Goal: Task Accomplishment & Management: Manage account settings

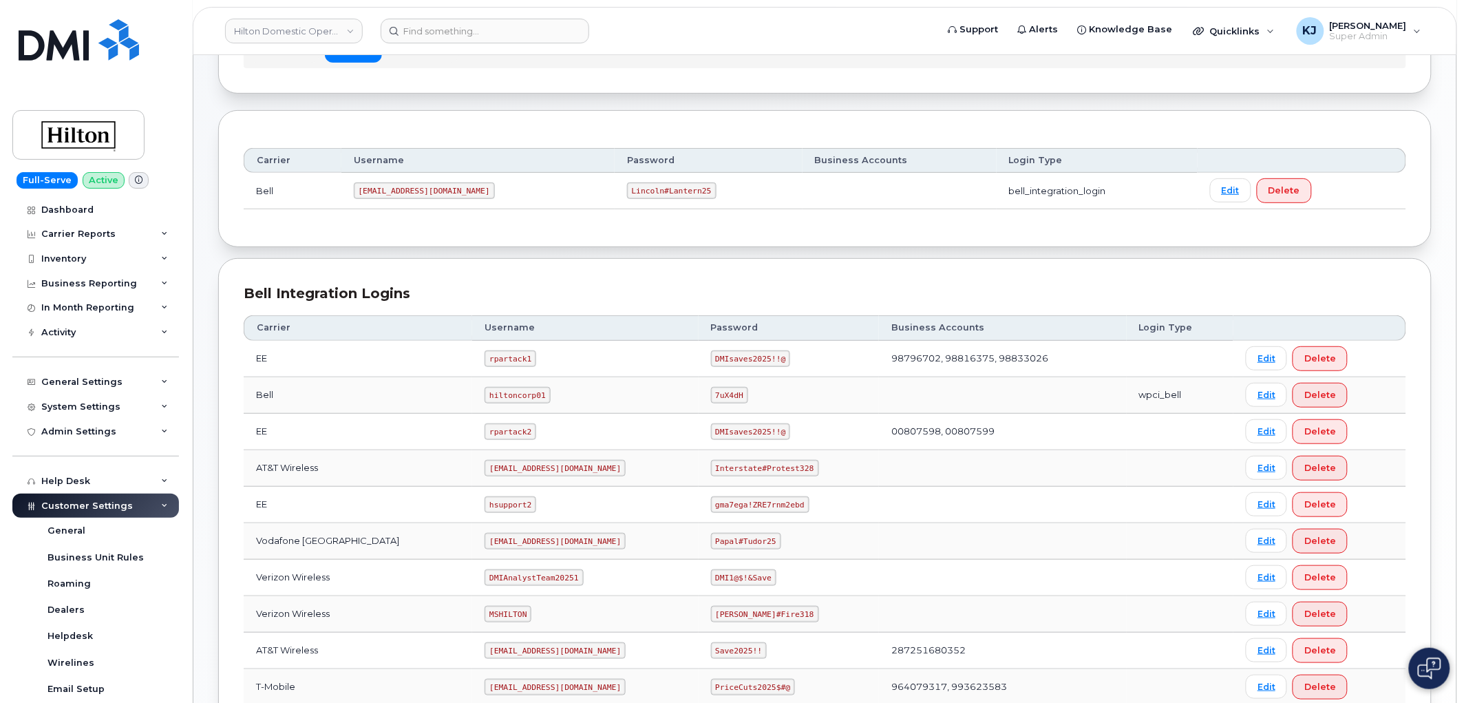
scroll to position [280, 0]
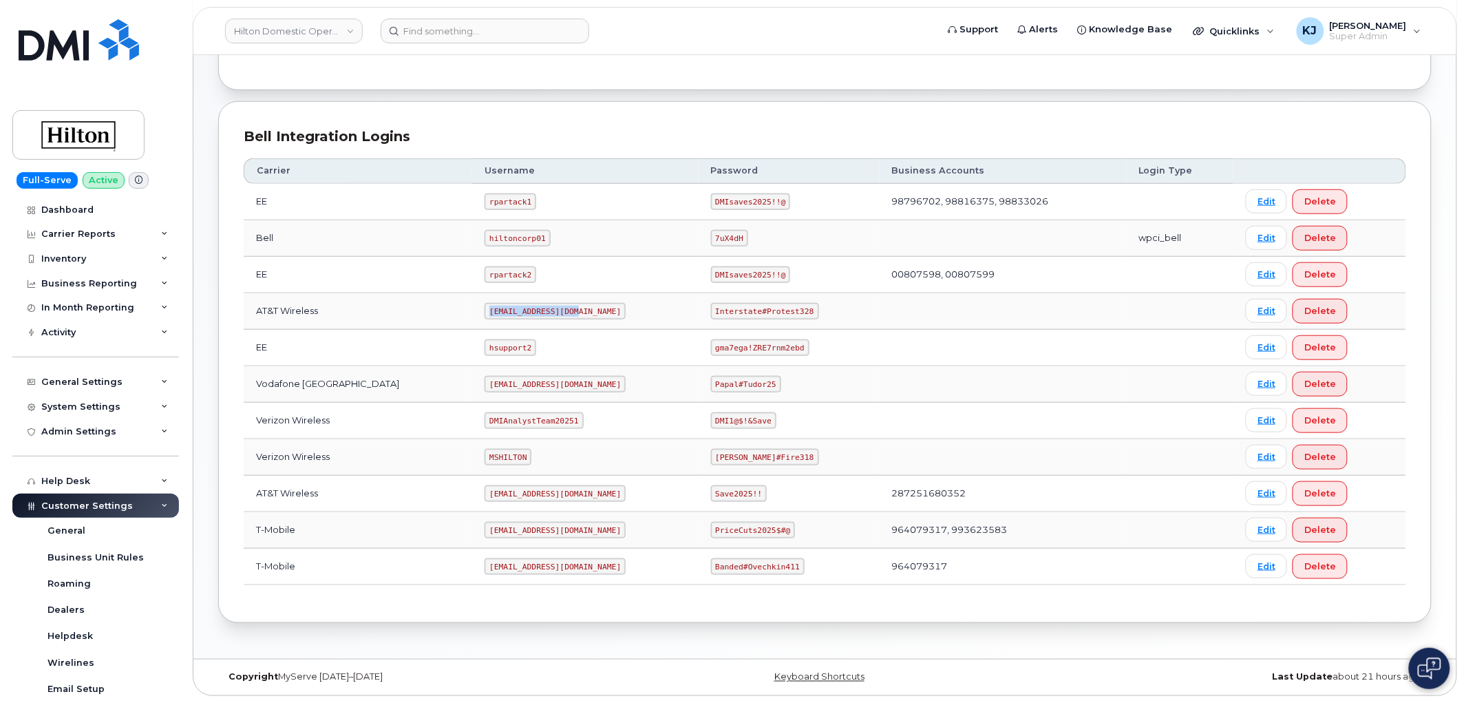
drag, startPoint x: 467, startPoint y: 308, endPoint x: 553, endPoint y: 306, distance: 86.7
click at [553, 306] on code "[EMAIL_ADDRESS][DOMAIN_NAME]" at bounding box center [555, 311] width 141 height 17
copy code "[EMAIL_ADDRESS][DOMAIN_NAME]"
drag, startPoint x: 699, startPoint y: 308, endPoint x: 799, endPoint y: 318, distance: 100.9
click at [799, 318] on td "Interstate#Protest328" at bounding box center [789, 311] width 181 height 36
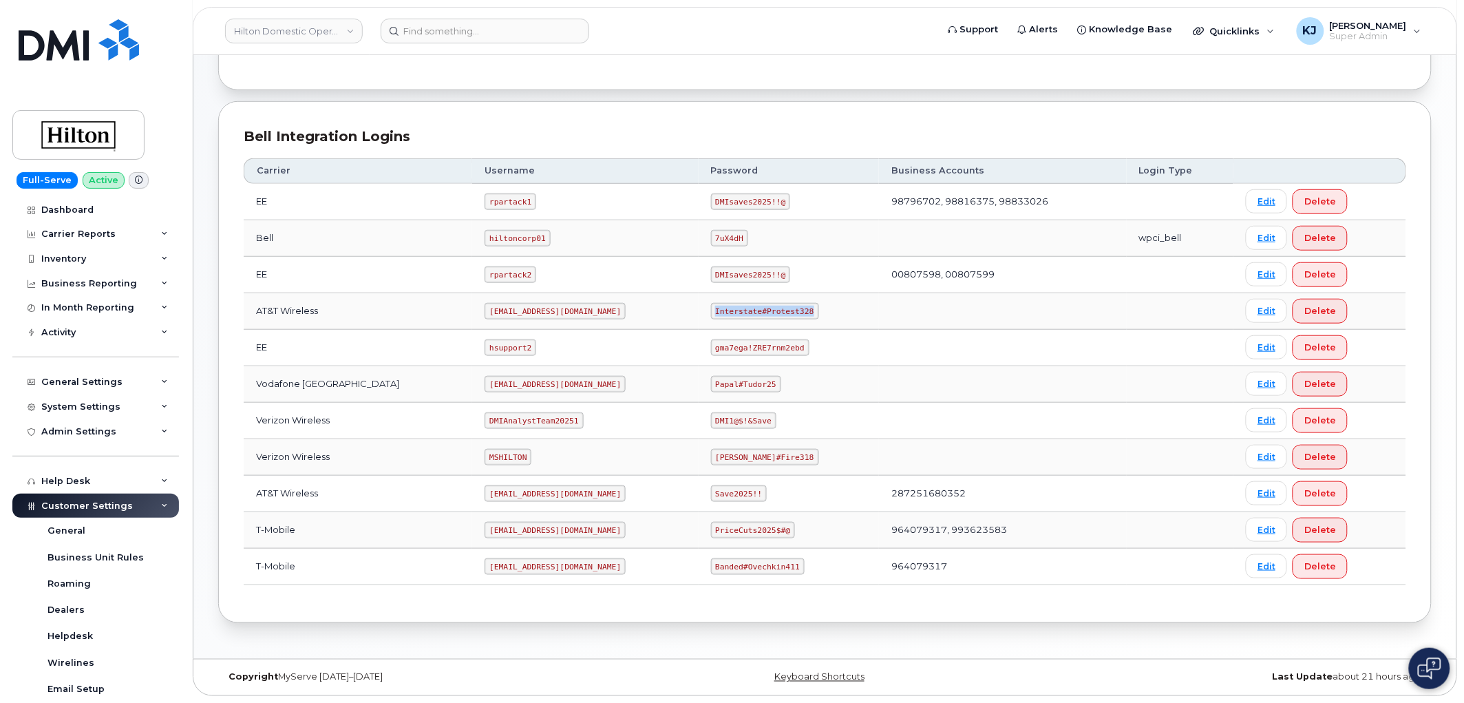
copy code "Interstate#Protest328"
drag, startPoint x: 500, startPoint y: 458, endPoint x: 425, endPoint y: 445, distance: 76.9
click at [425, 476] on tr "Verizon Wireless MSHILTON [PERSON_NAME]#Fire318 Edit Delete" at bounding box center [825, 494] width 1162 height 36
copy tr "MSHILTON"
drag, startPoint x: 704, startPoint y: 454, endPoint x: 774, endPoint y: 457, distance: 69.6
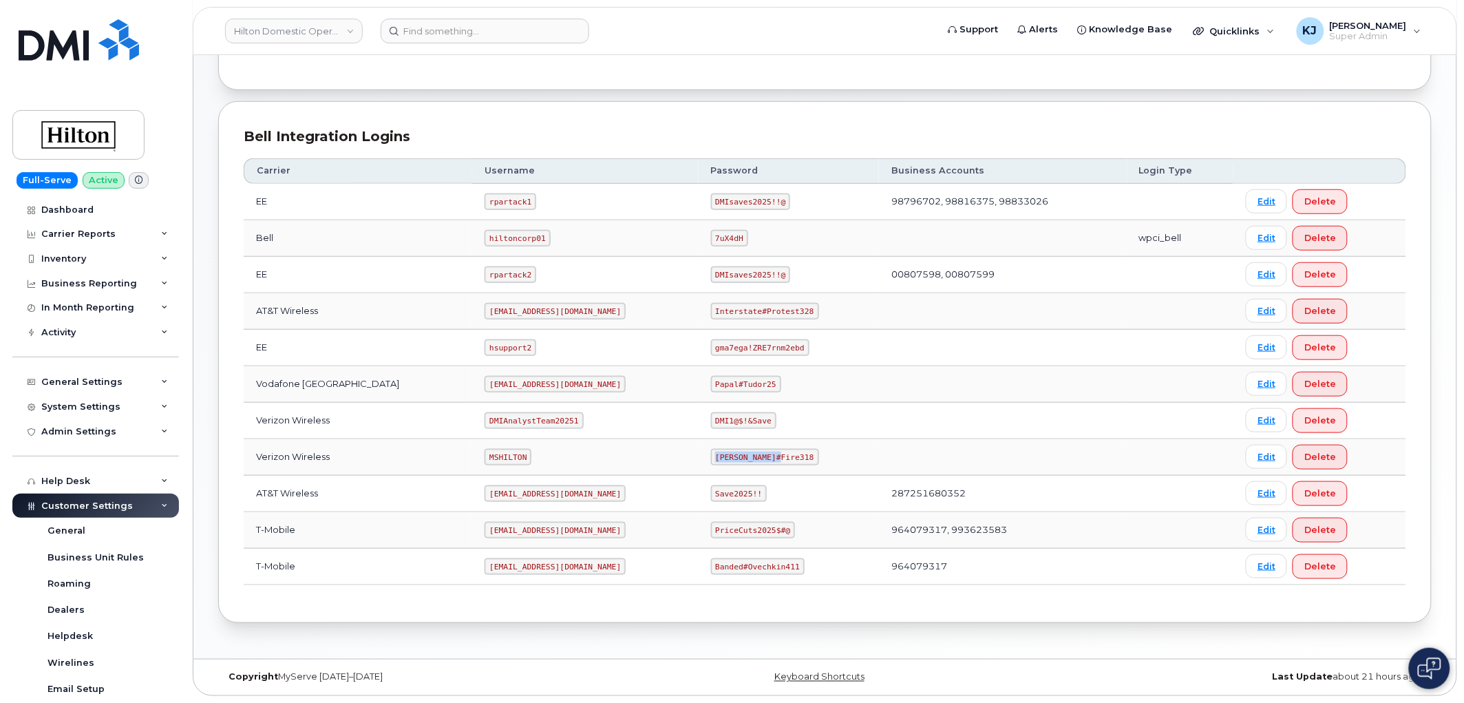
click at [774, 457] on td "Edward#Fire318" at bounding box center [789, 457] width 181 height 36
copy code "Edward#Fire318"
drag, startPoint x: 465, startPoint y: 566, endPoint x: 551, endPoint y: 564, distance: 85.4
click at [551, 564] on code "ms-hilton@dminc.com" at bounding box center [555, 566] width 141 height 17
copy code "ms-hilton@dminc.com"
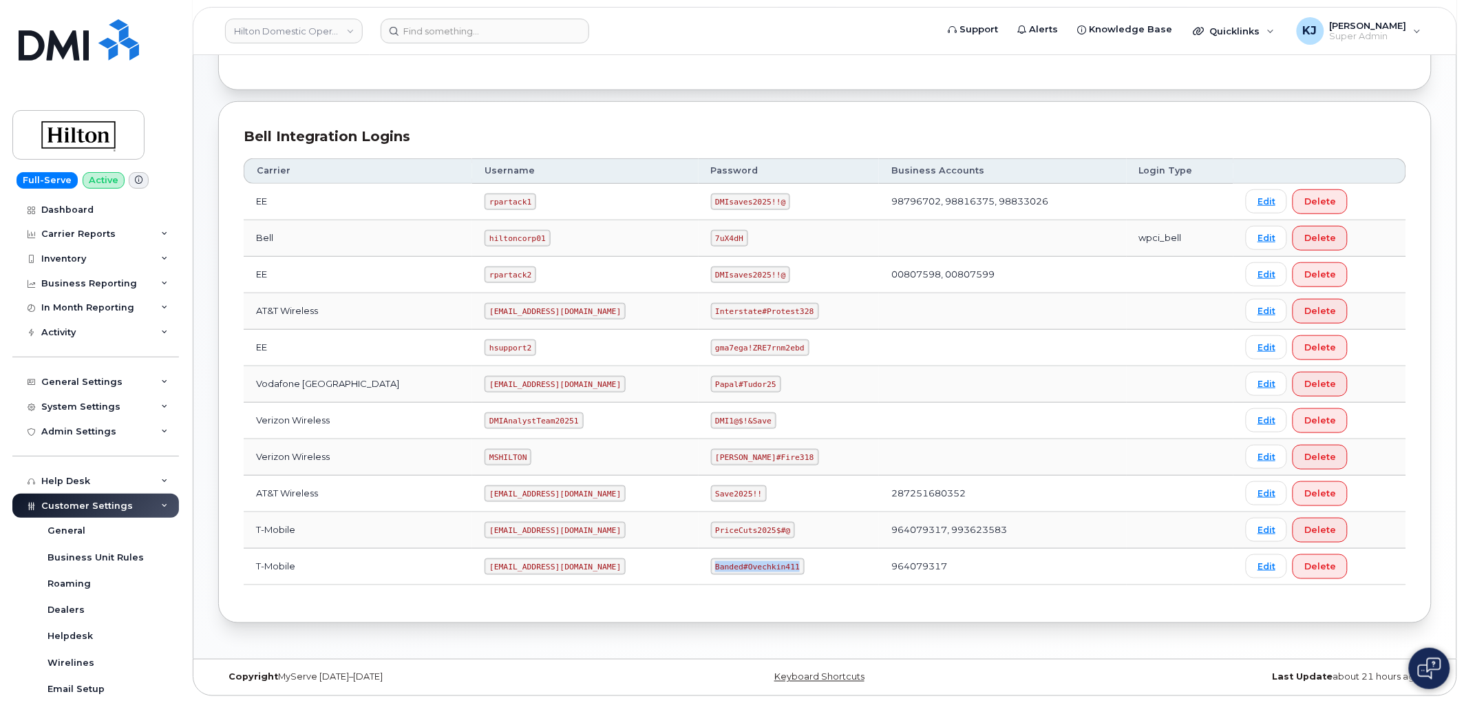
drag, startPoint x: 699, startPoint y: 564, endPoint x: 778, endPoint y: 573, distance: 79.7
click at [778, 573] on code "Banded#Ovechkin411" at bounding box center [758, 566] width 94 height 17
copy code "Banded#Ovechkin411"
click at [469, 35] on input at bounding box center [485, 31] width 209 height 25
paste input "4035978551"
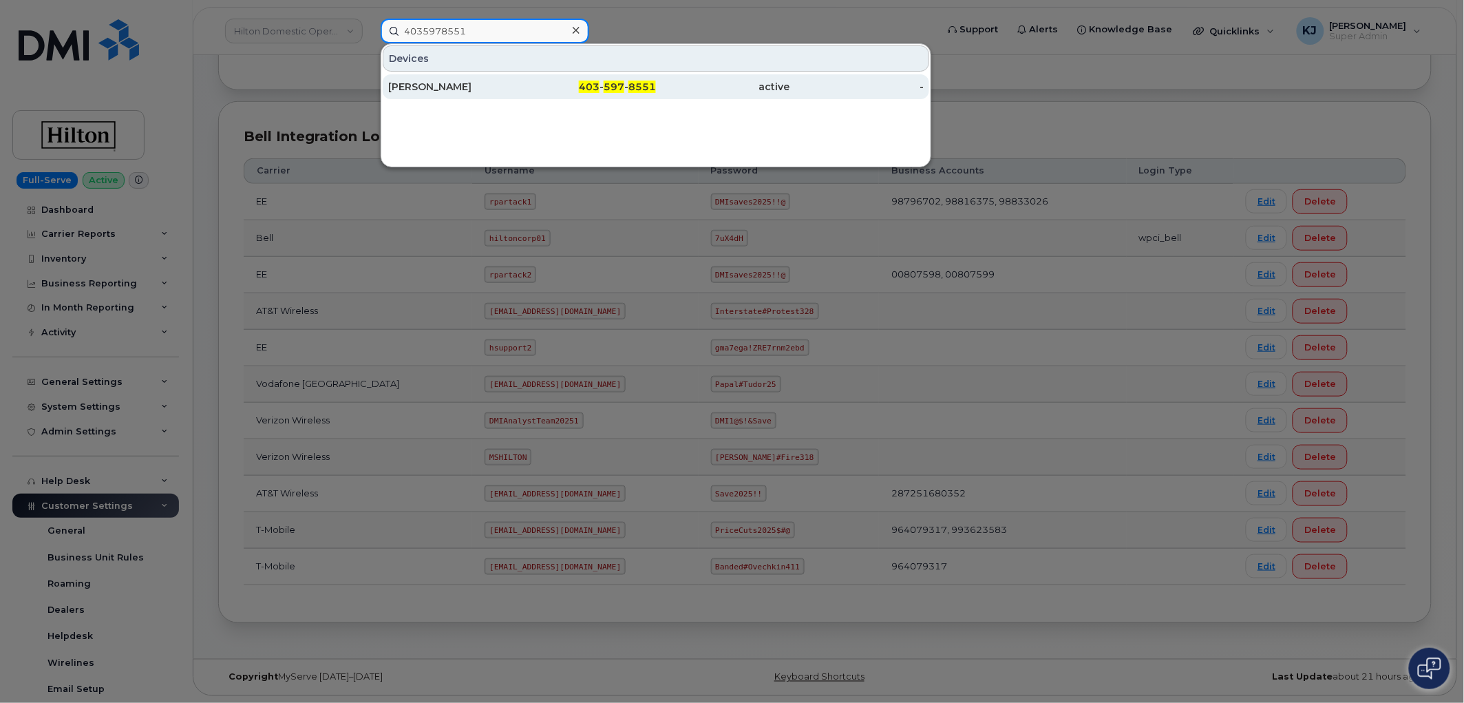
type input "4035978551"
click at [500, 83] on div "Rebecca Lafontaine" at bounding box center [455, 87] width 134 height 14
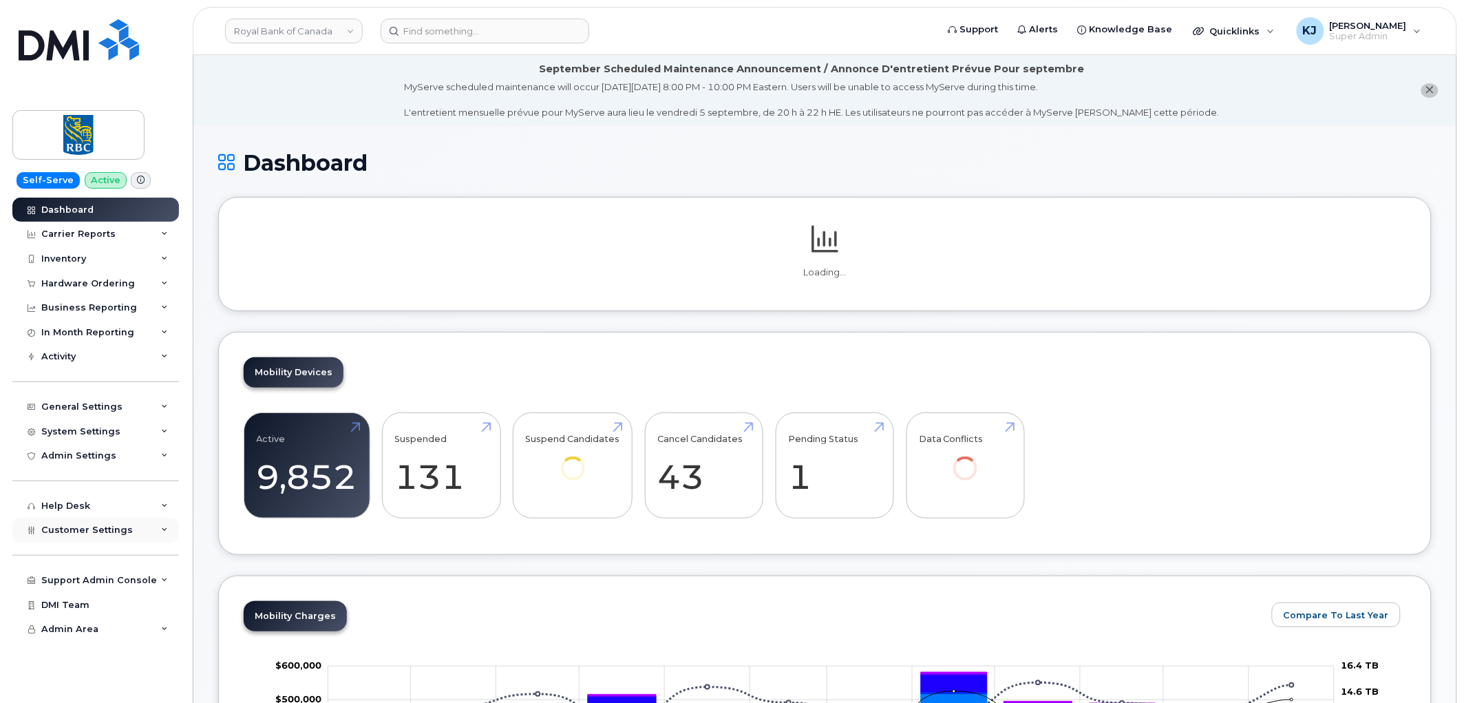
click at [94, 533] on span "Customer Settings" at bounding box center [87, 529] width 92 height 10
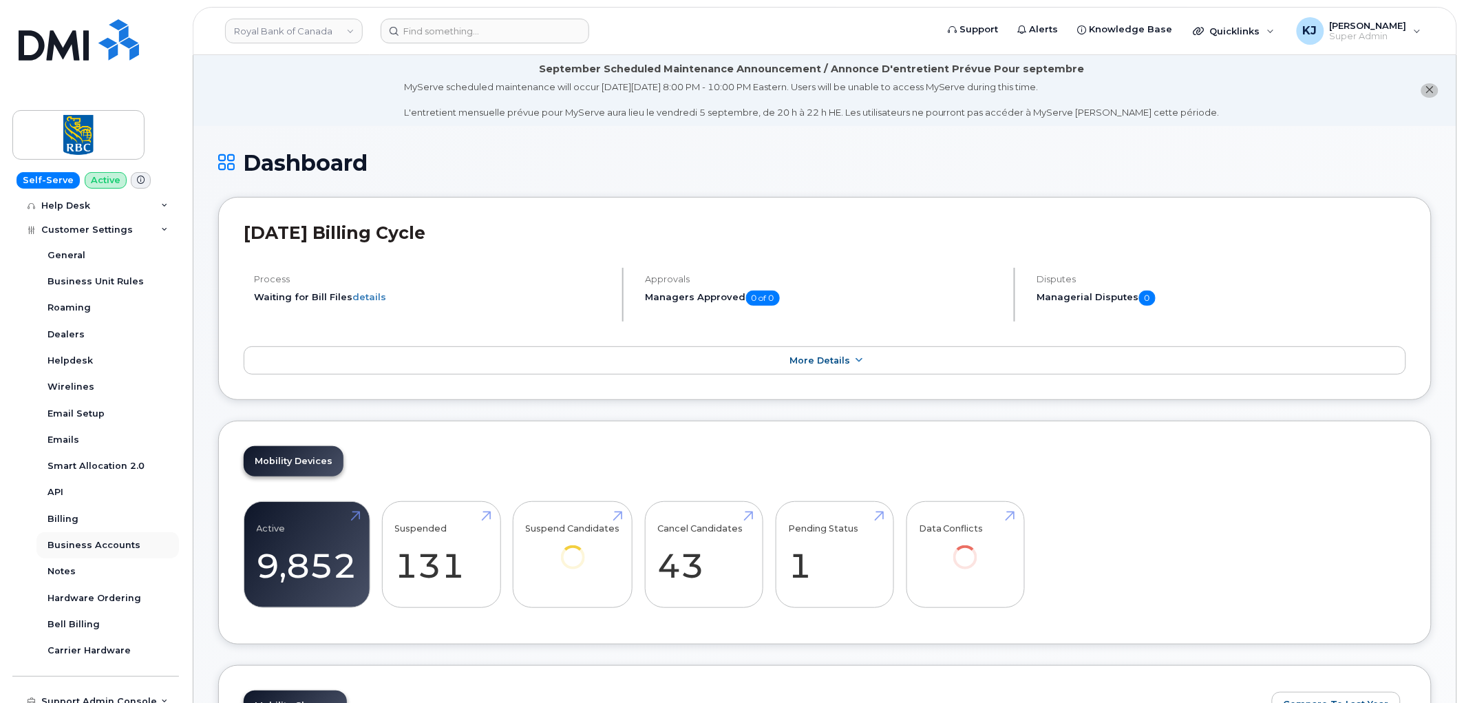
scroll to position [306, 0]
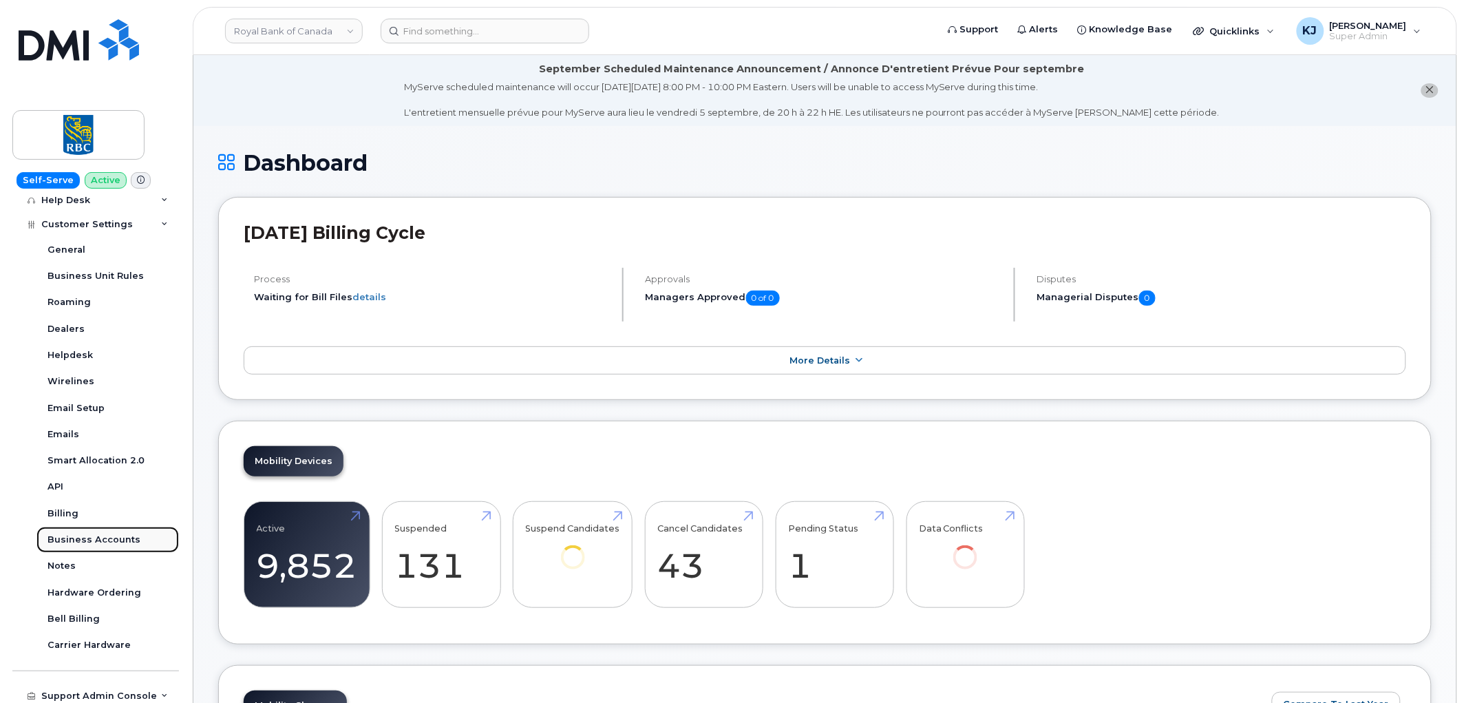
click at [91, 540] on div "Business Accounts" at bounding box center [93, 539] width 93 height 12
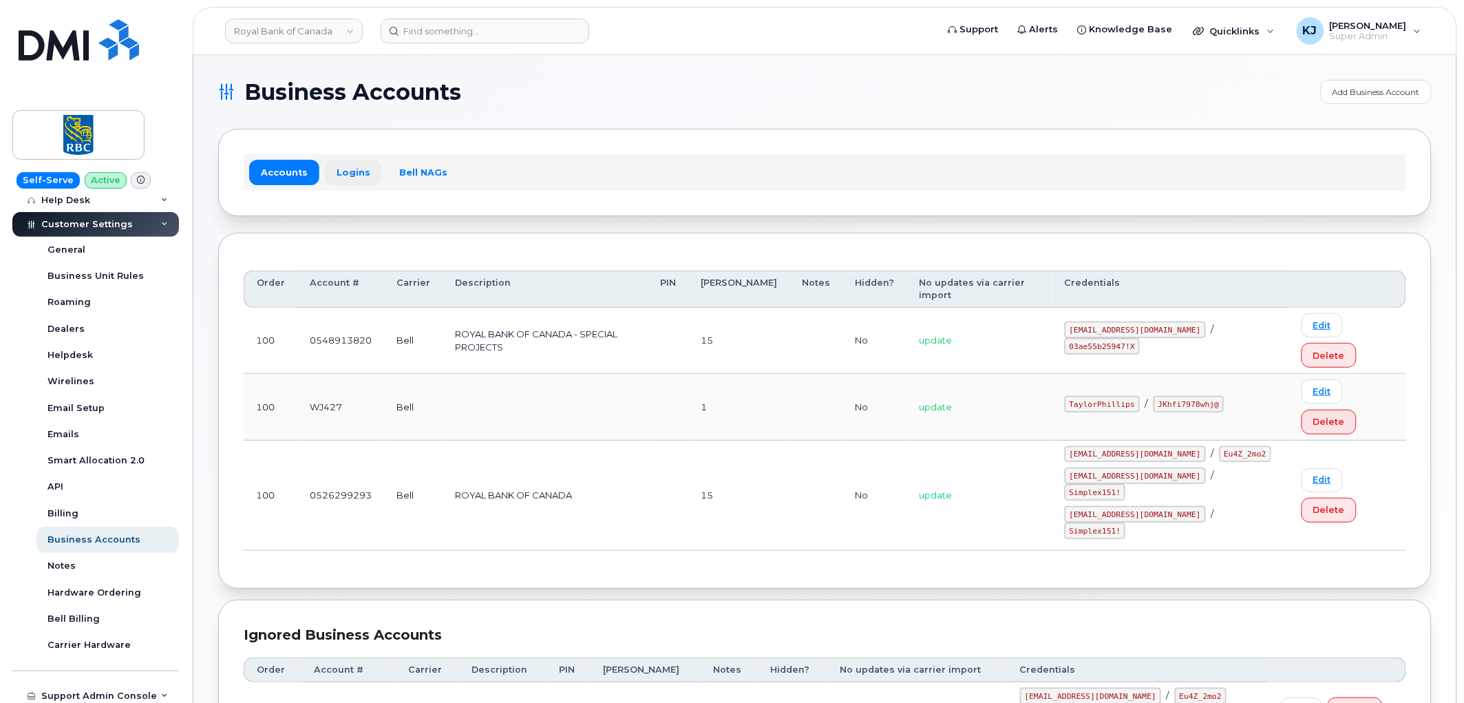
click at [358, 182] on link "Logins" at bounding box center [353, 172] width 57 height 25
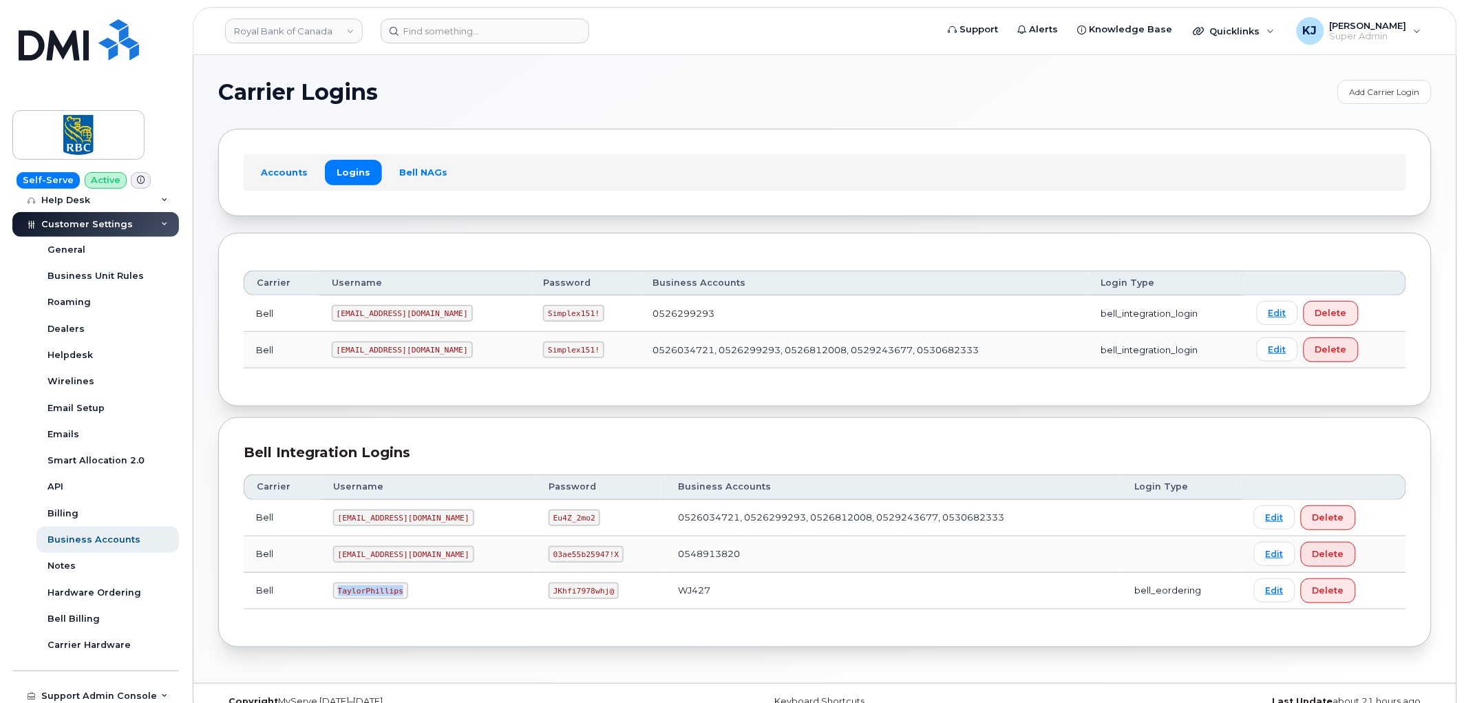
drag, startPoint x: 335, startPoint y: 590, endPoint x: 398, endPoint y: 597, distance: 63.0
click at [398, 597] on code "TaylorPhillips" at bounding box center [370, 590] width 75 height 17
copy code "TaylorPhillips"
drag, startPoint x: 513, startPoint y: 586, endPoint x: 569, endPoint y: 595, distance: 56.5
click at [569, 595] on code "JKhfi7978whj@" at bounding box center [584, 590] width 70 height 17
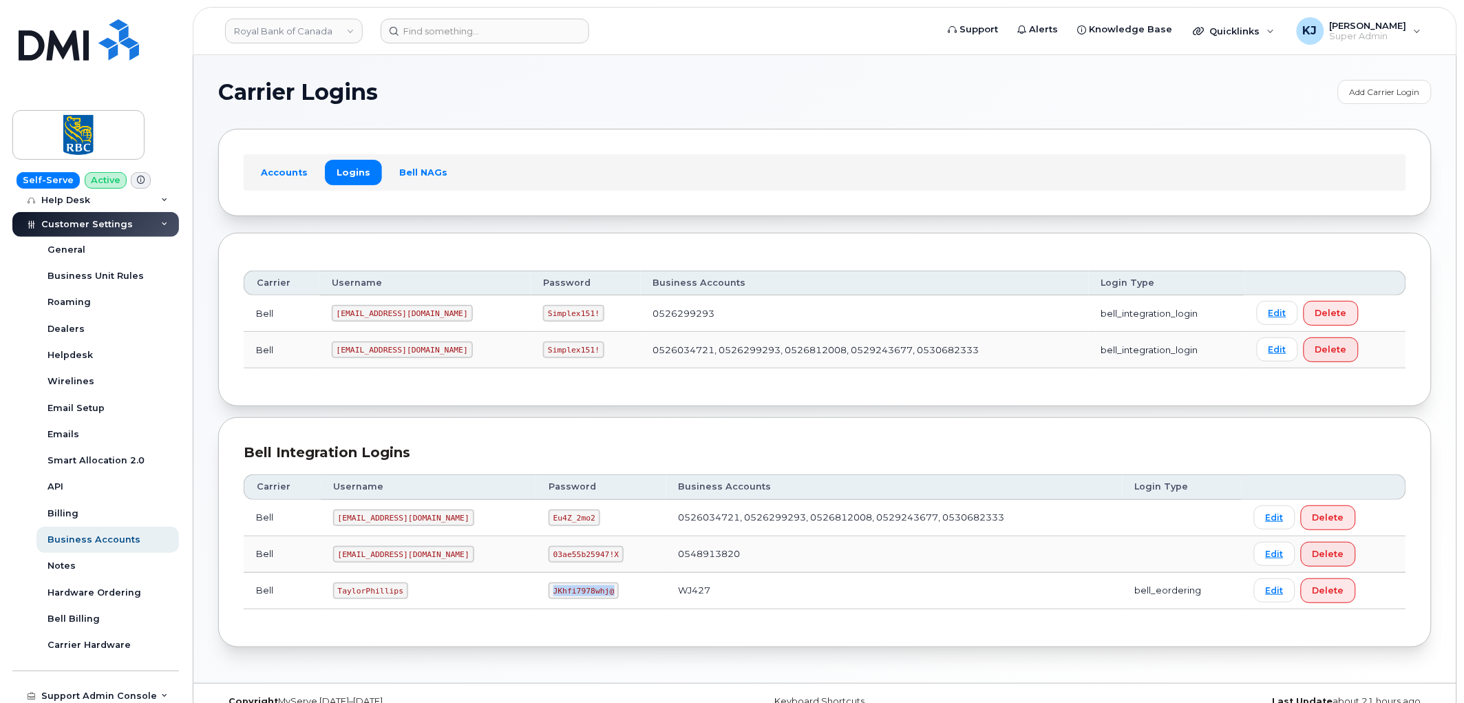
copy code "JKhfi7978whj@"
drag, startPoint x: 337, startPoint y: 589, endPoint x: 395, endPoint y: 600, distance: 58.9
click at [395, 600] on td "TaylorPhillips" at bounding box center [428, 591] width 215 height 36
copy code "TaylorPhillips"
drag, startPoint x: 514, startPoint y: 587, endPoint x: 572, endPoint y: 596, distance: 58.5
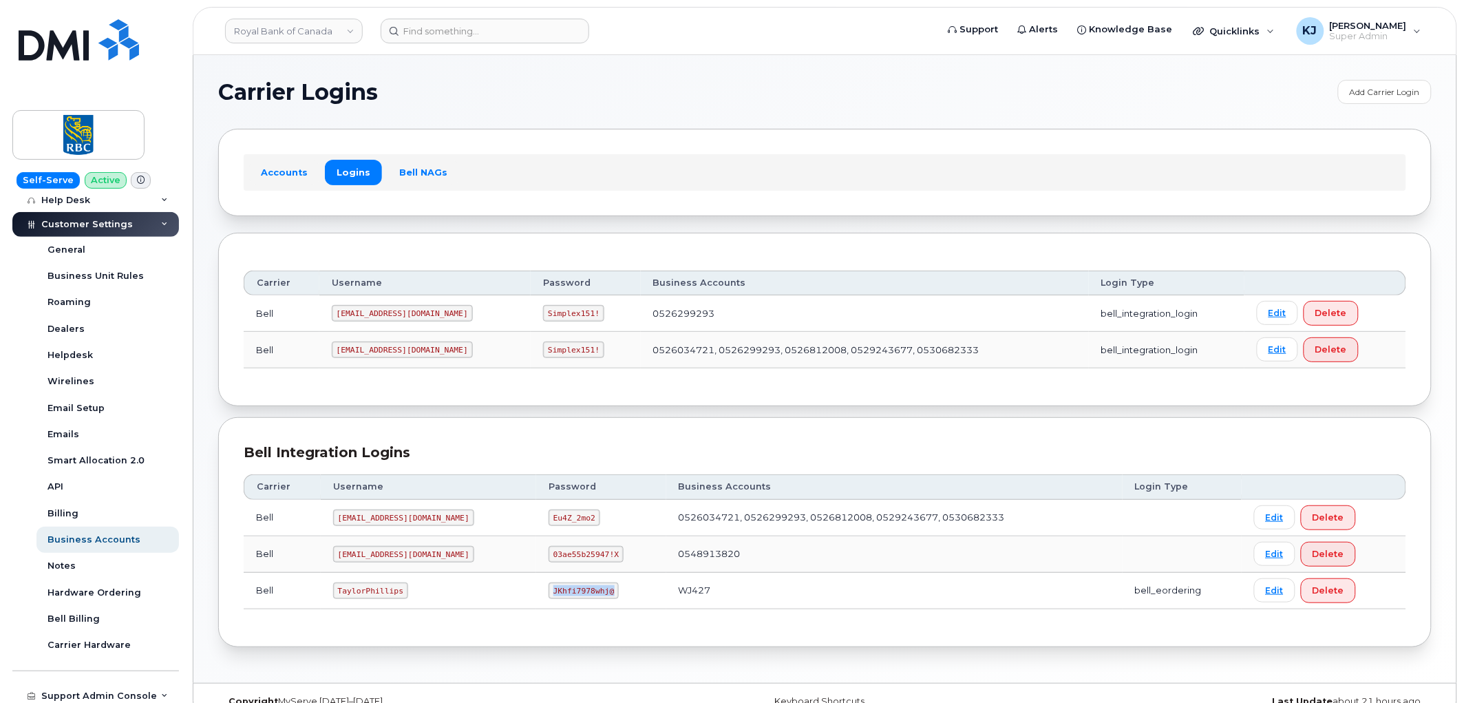
click at [572, 596] on code "JKhfi7978whj@" at bounding box center [584, 590] width 70 height 17
copy code "JKhfi7978whj@"
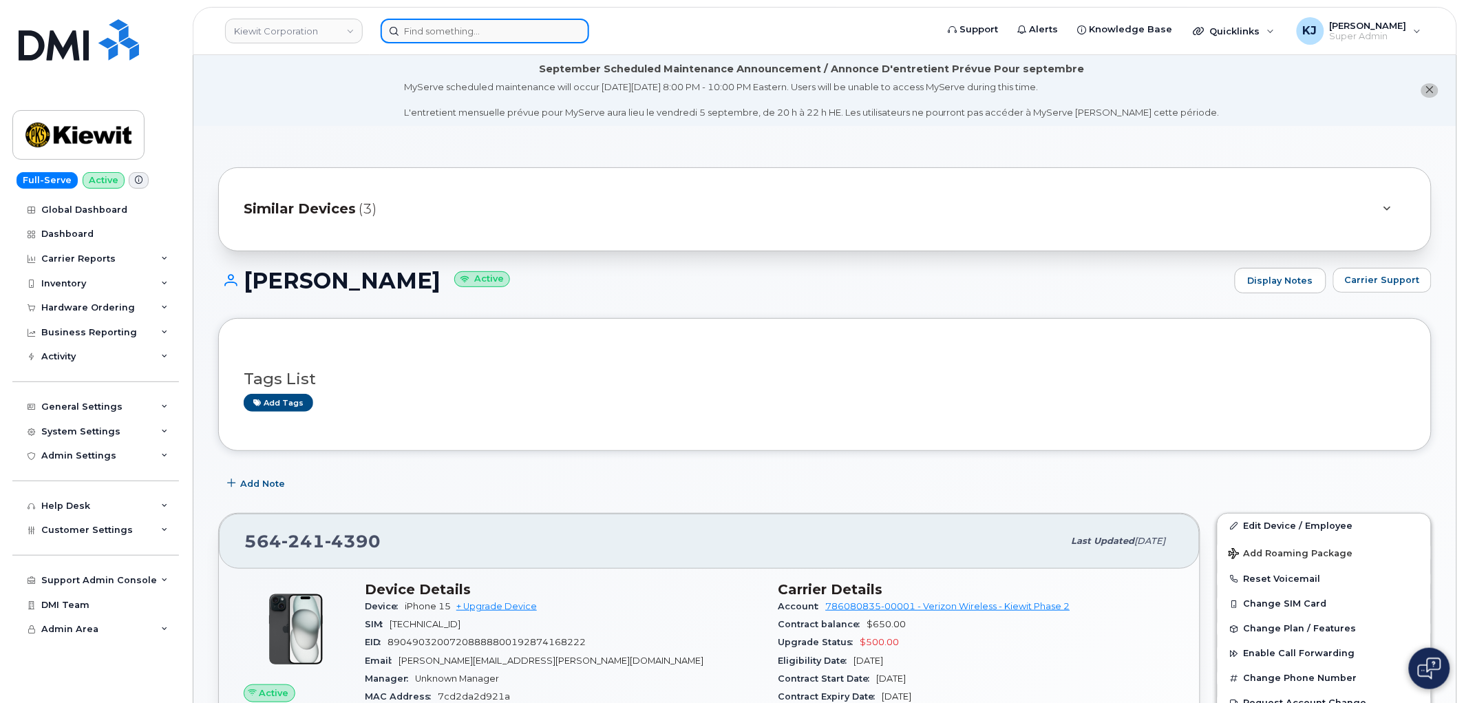
click at [434, 34] on input at bounding box center [485, 31] width 209 height 25
paste input "299098"
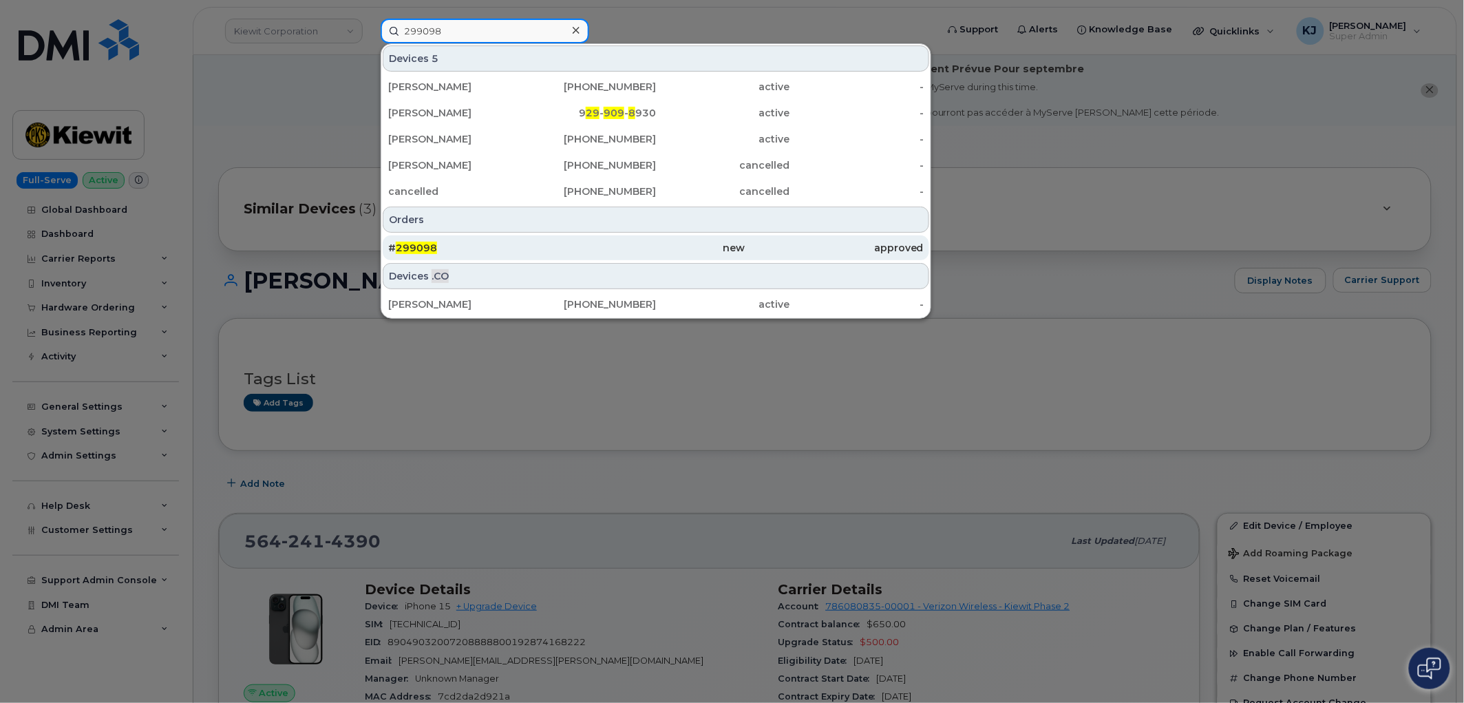
type input "299098"
click at [566, 237] on div "# 299098" at bounding box center [655, 247] width 178 height 25
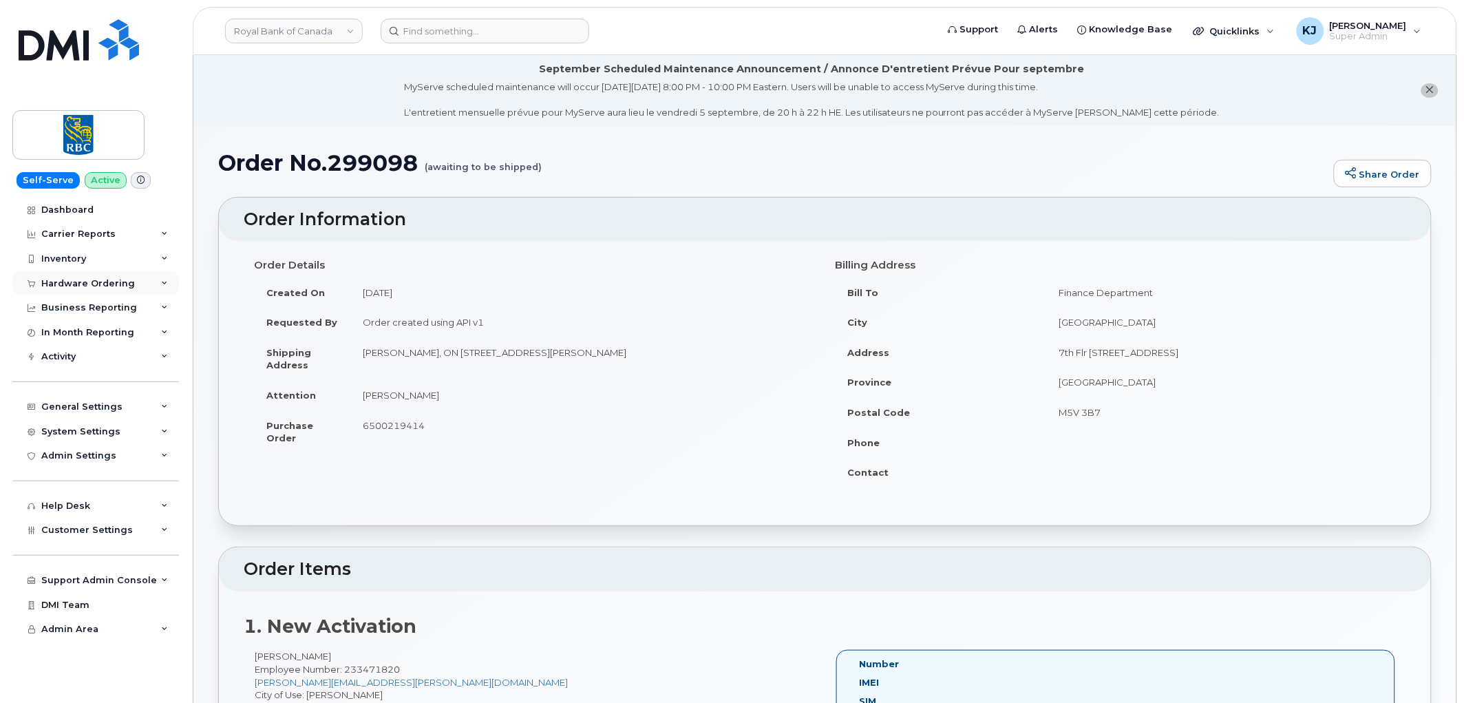
click at [113, 284] on div "Hardware Ordering" at bounding box center [88, 283] width 94 height 11
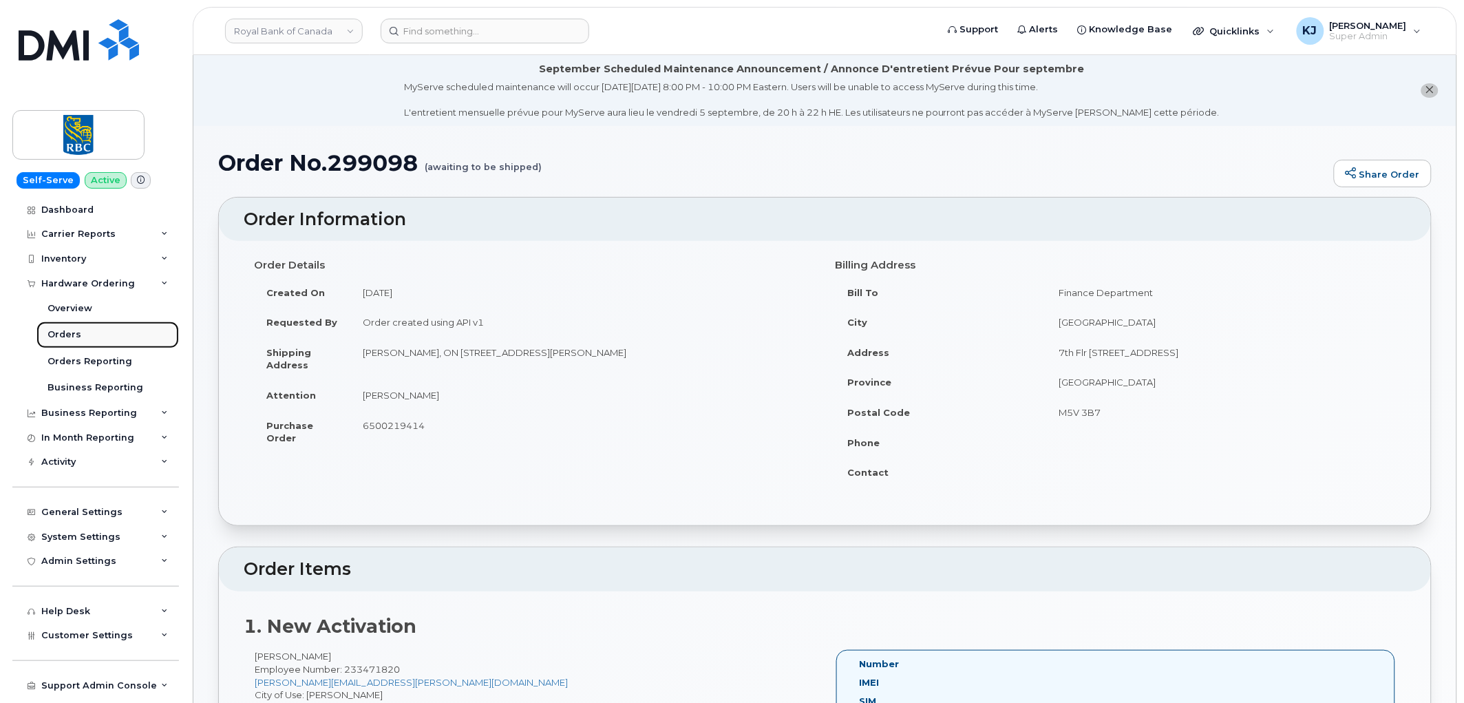
click at [84, 336] on link "Orders" at bounding box center [107, 334] width 142 height 26
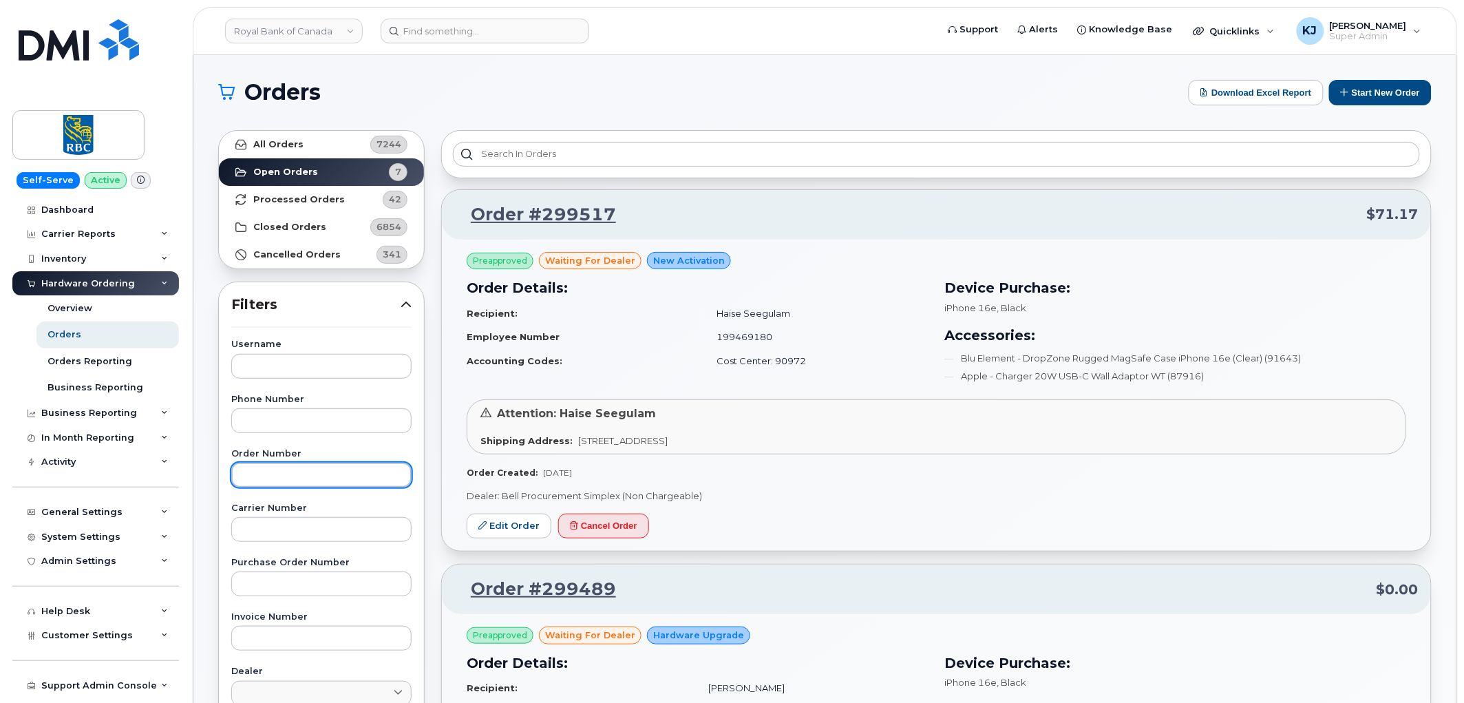
click at [284, 480] on input "text" at bounding box center [321, 475] width 180 height 25
paste input "299098"
type input "299098"
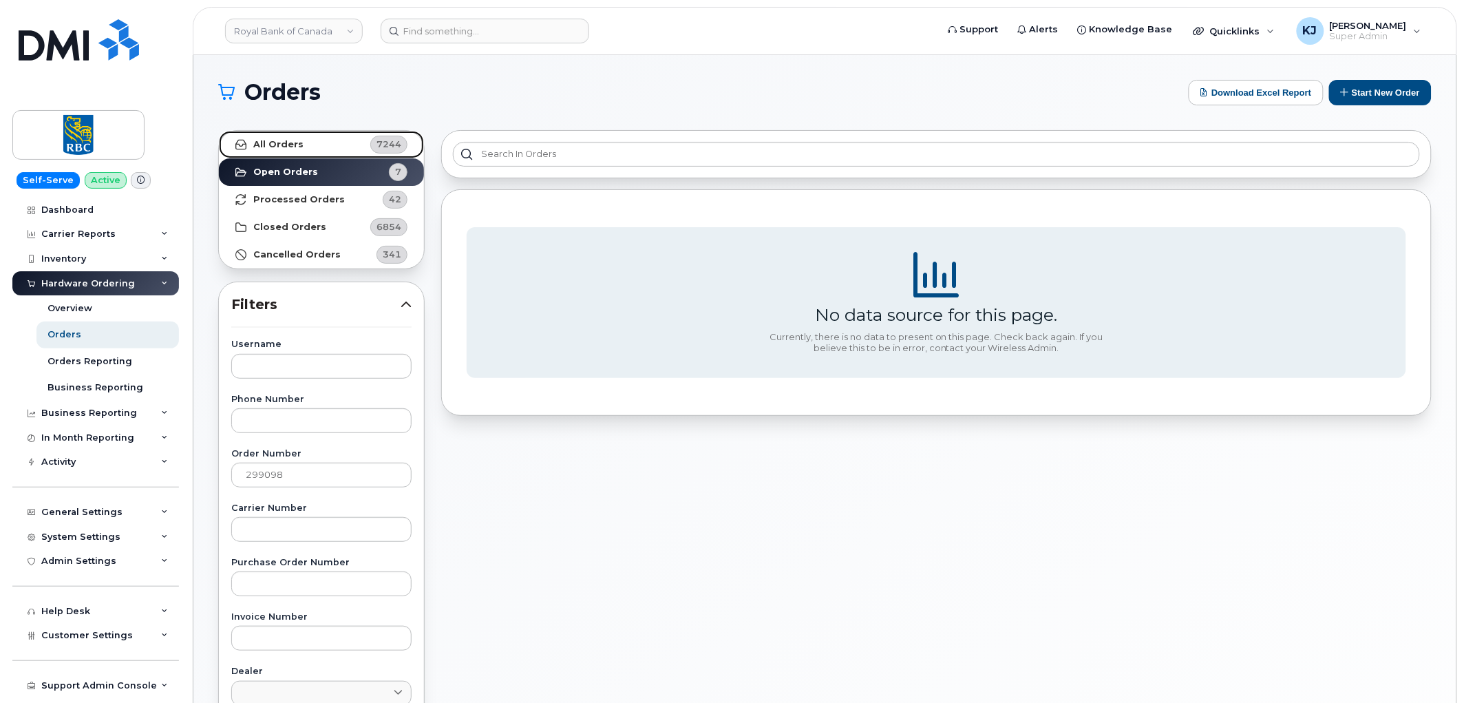
click at [297, 154] on link "All Orders 7244" at bounding box center [321, 145] width 205 height 28
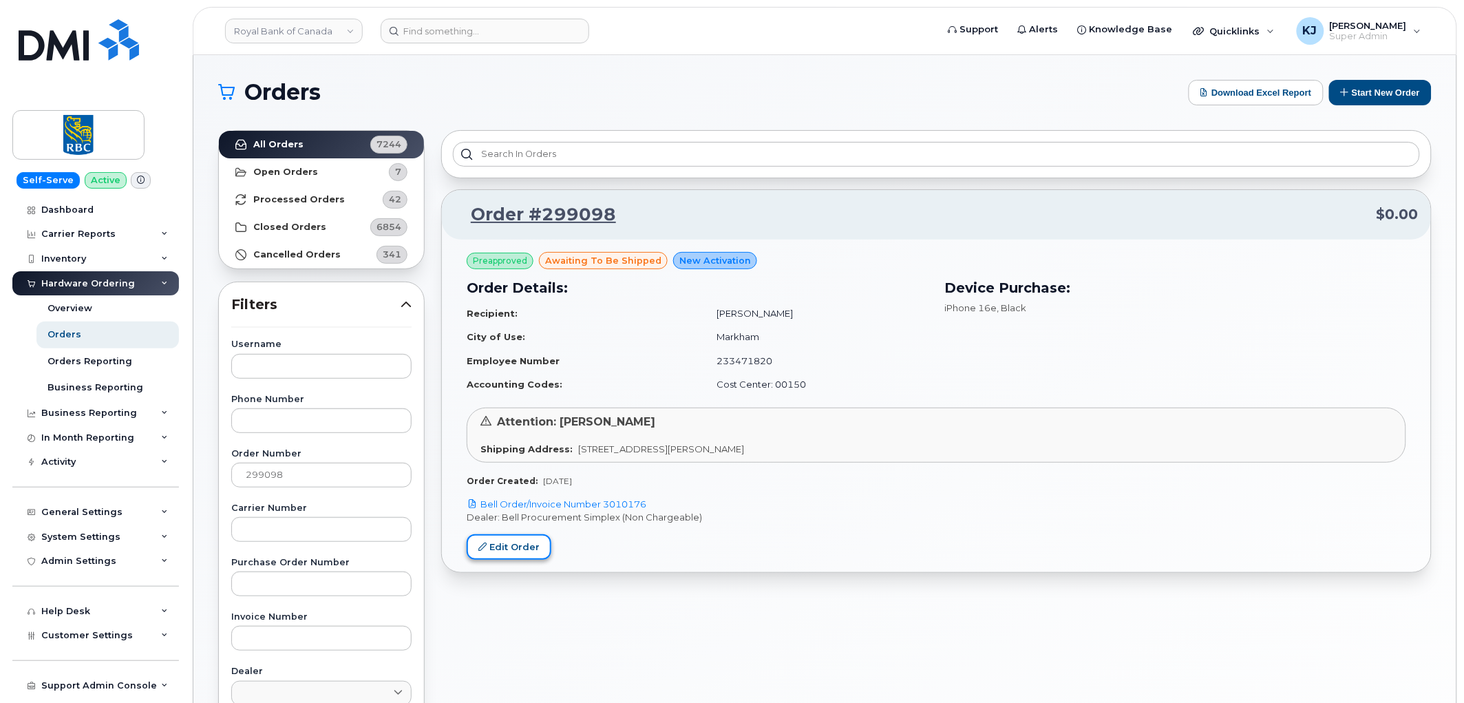
click at [525, 549] on link "Edit Order" at bounding box center [509, 546] width 85 height 25
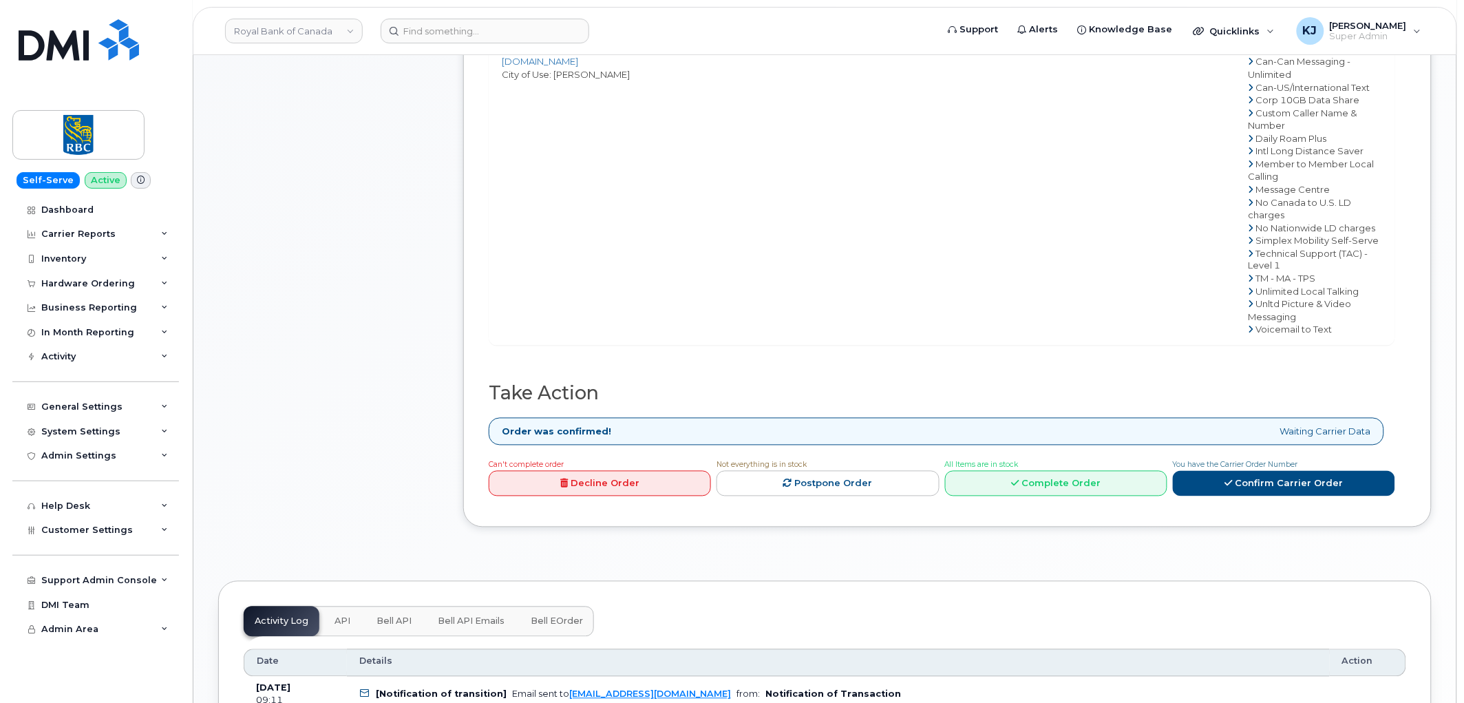
scroll to position [917, 0]
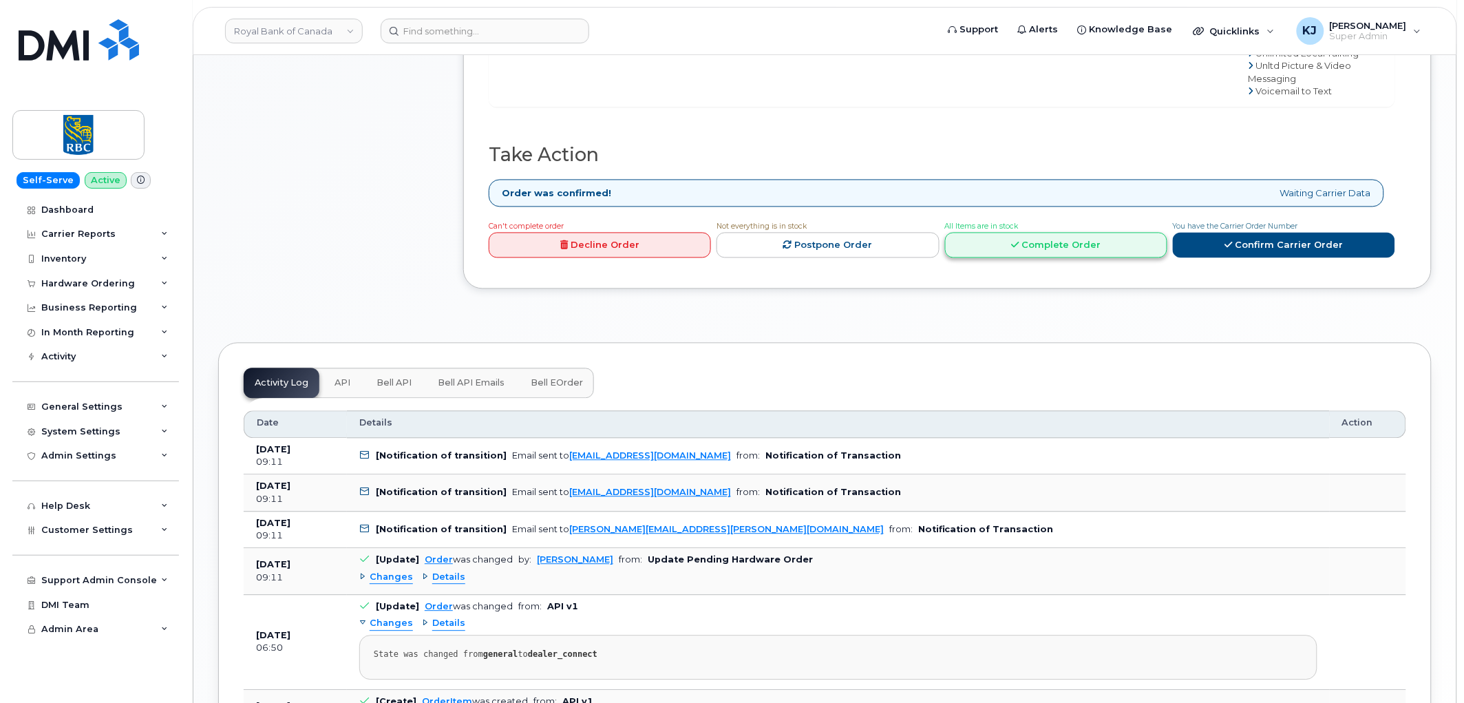
click at [1027, 233] on link "Complete Order" at bounding box center [1056, 245] width 222 height 25
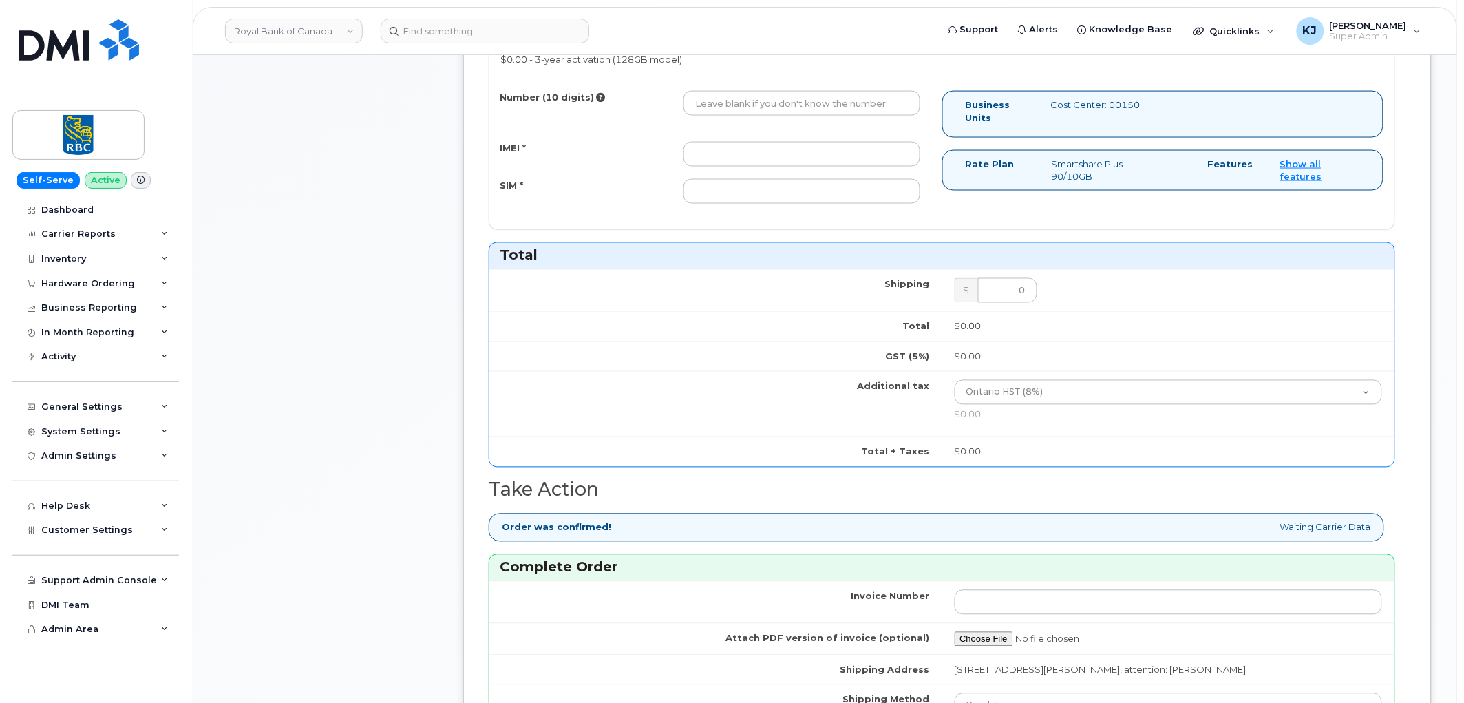
scroll to position [611, 0]
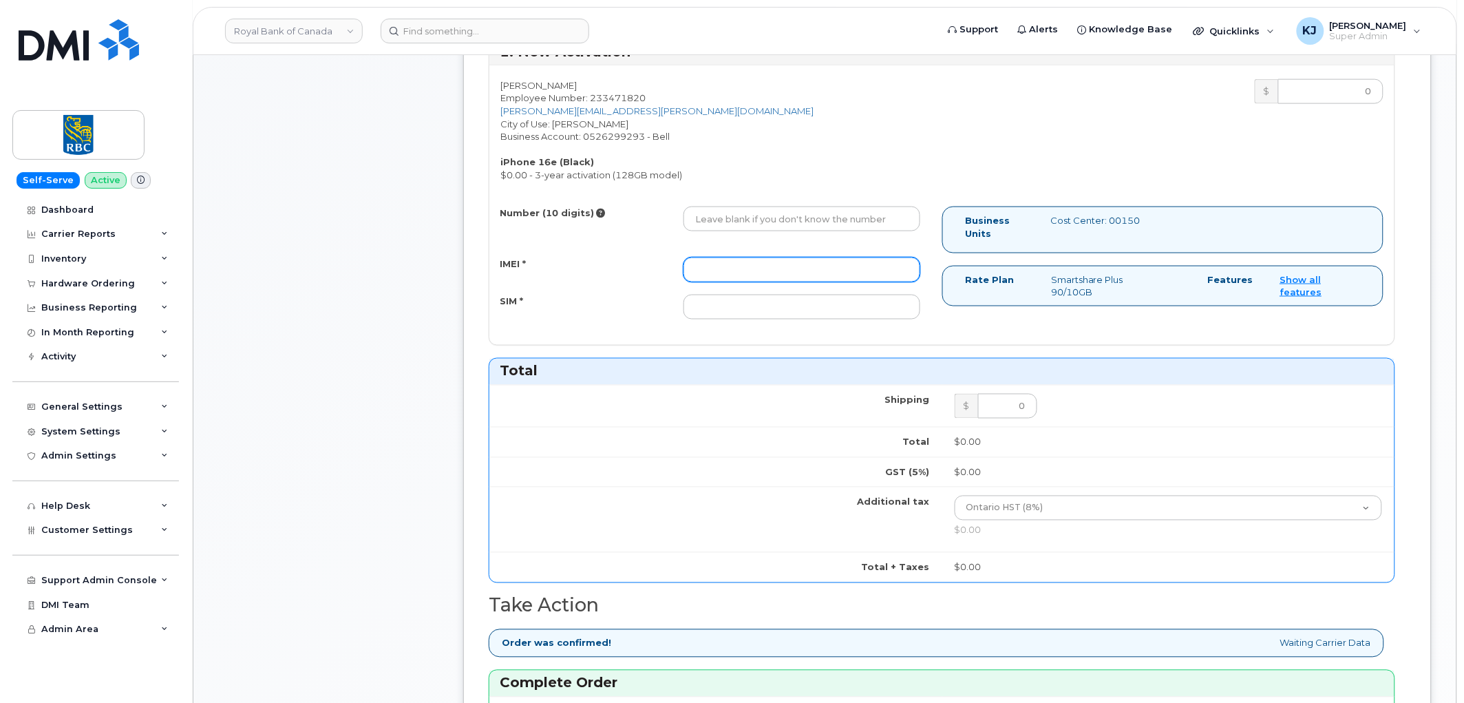
click at [745, 271] on input "IMEI *" at bounding box center [801, 269] width 237 height 25
paste input "354216330556311"
type input "354216330556311"
click at [761, 305] on input "SIM *" at bounding box center [801, 307] width 237 height 25
paste input "89302610207734739037"
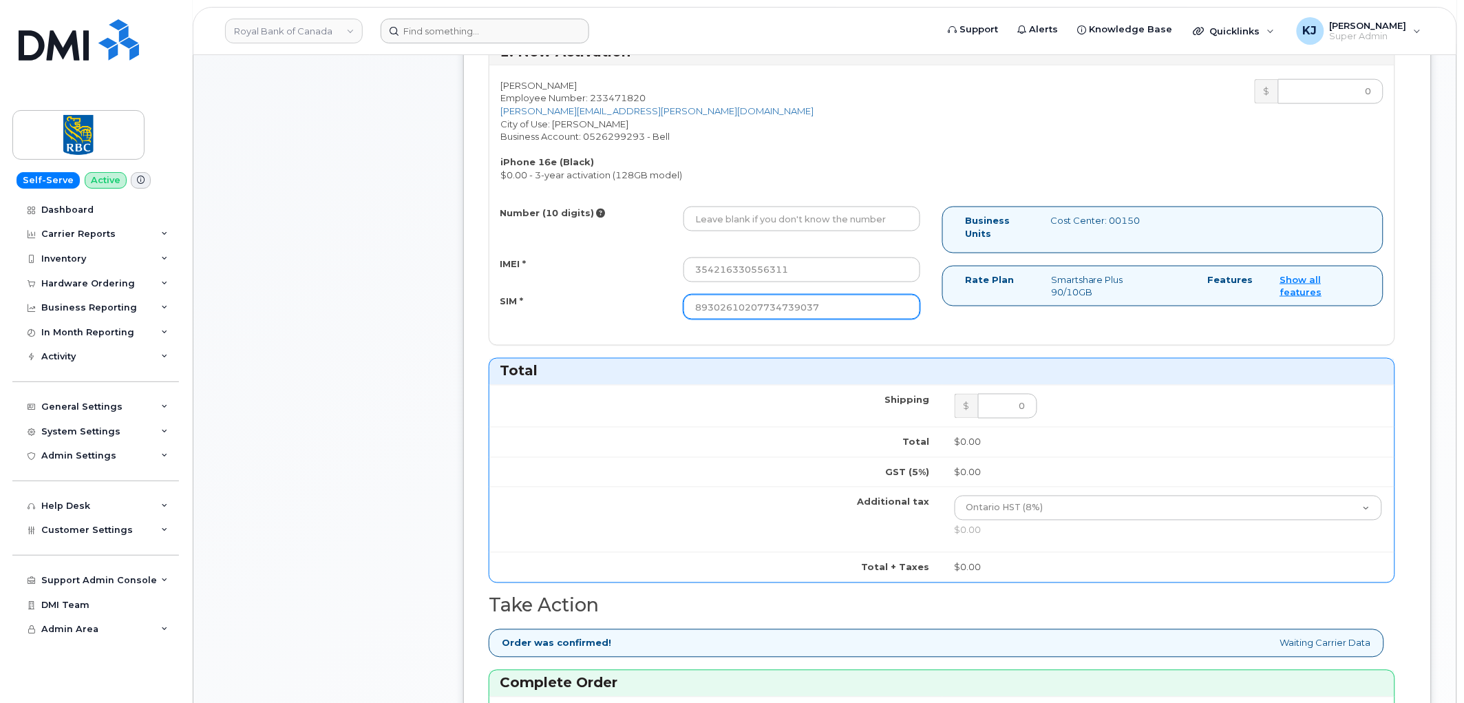
type input "89302610207734739037"
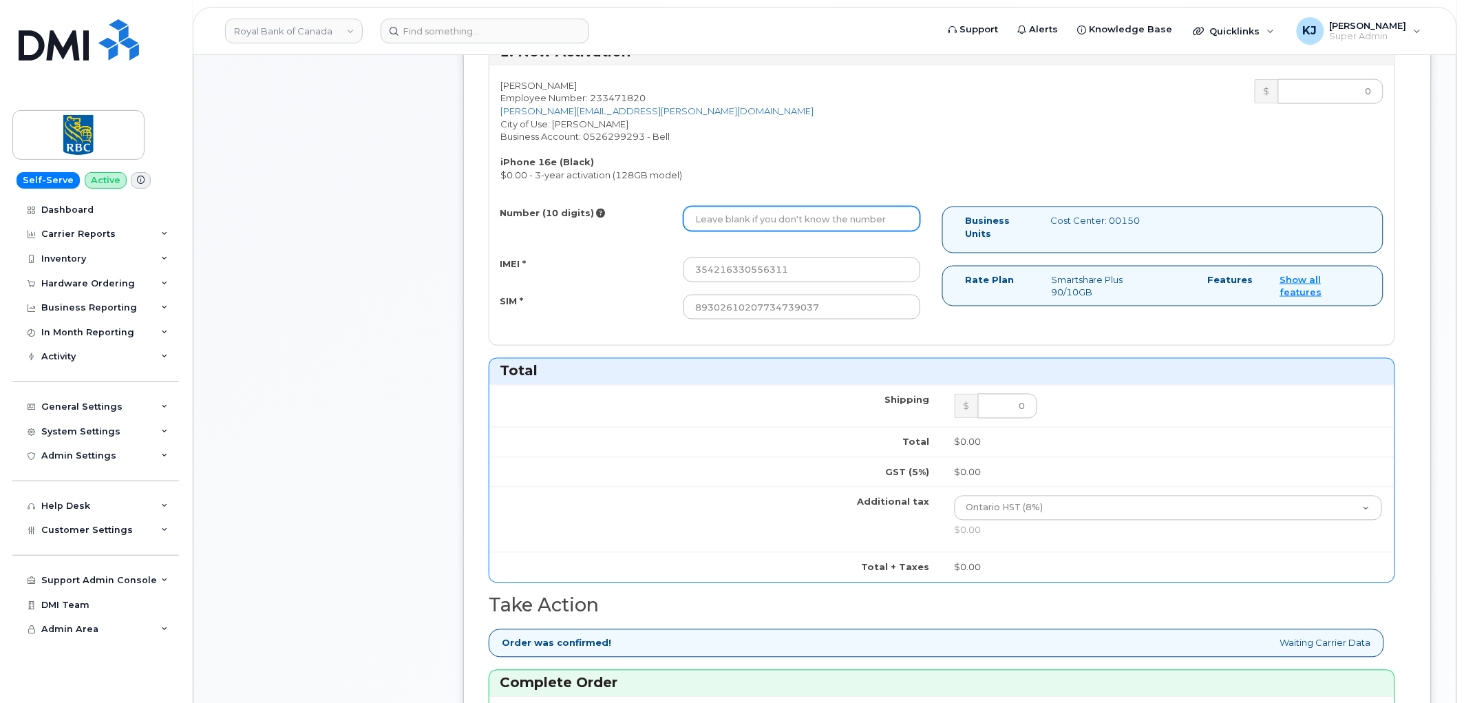
click at [790, 203] on div "Bruce Chan Employee Number: 233471820 bruce.b.chan@rbc.com City of Use: Markham…" at bounding box center [941, 204] width 905 height 279
click at [789, 211] on input "Number (10 digits)" at bounding box center [801, 218] width 237 height 25
paste input "4374524916"
type input "4374524916"
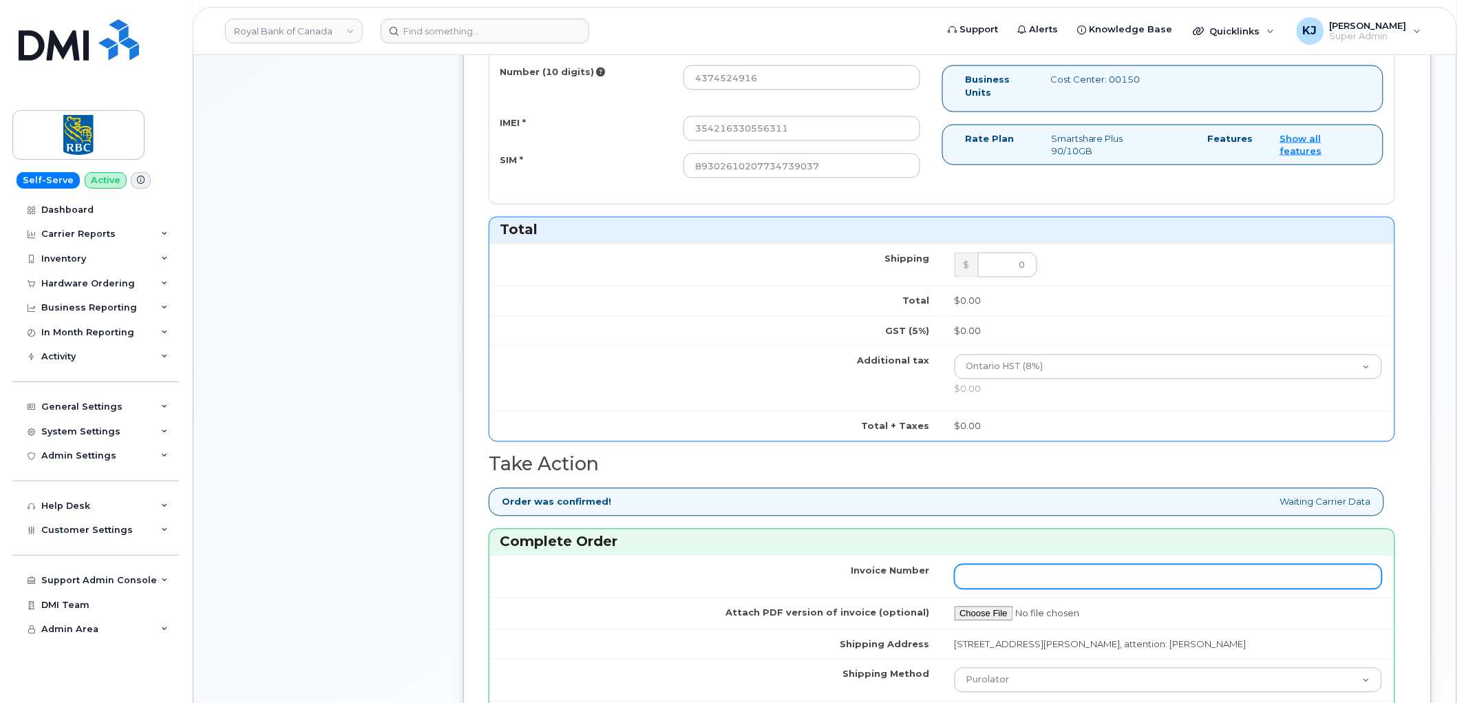
scroll to position [917, 0]
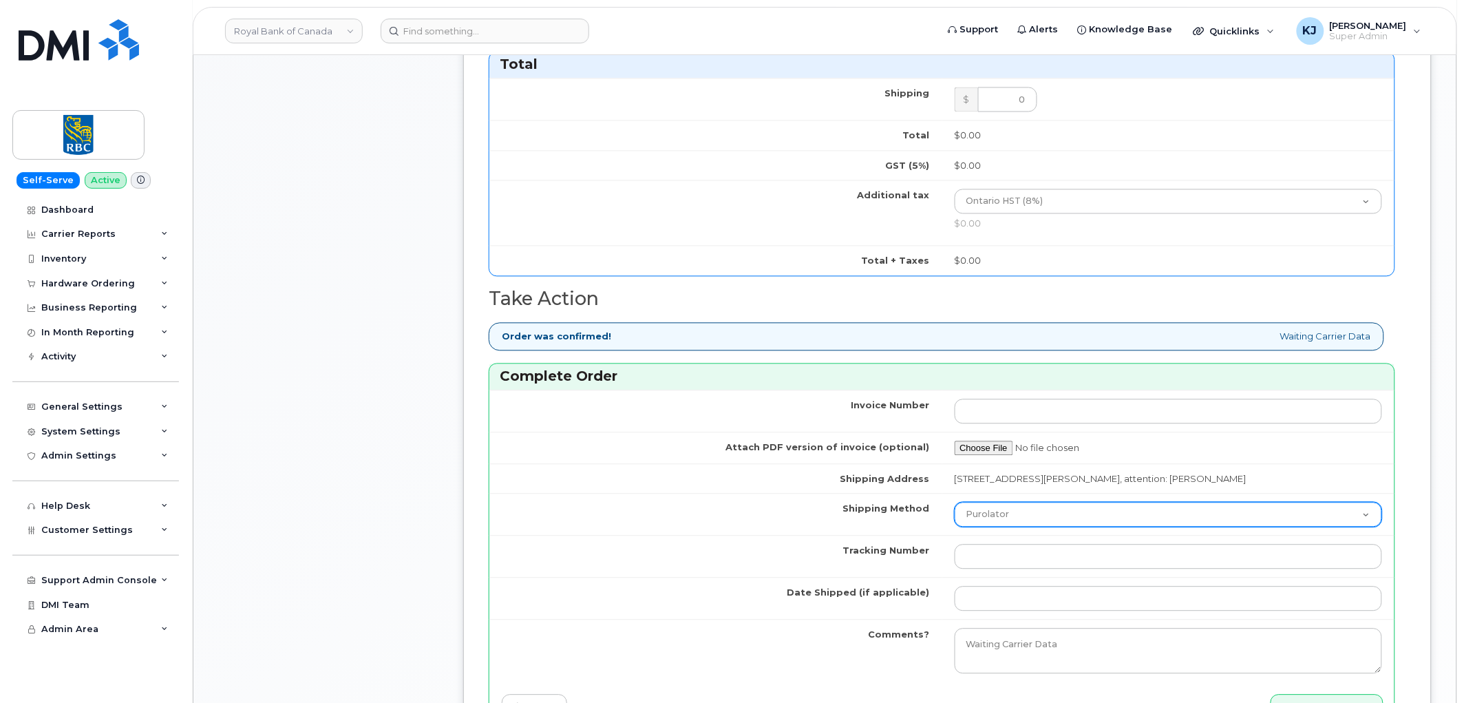
click at [1017, 524] on select "Purolator UPS FedEx Canada Post Courier Other Drop Off Pick Up" at bounding box center [1169, 514] width 428 height 25
select select "FedEx"
click at [955, 504] on select "Purolator UPS FedEx Canada Post Courier Other Drop Off Pick Up" at bounding box center [1169, 514] width 428 height 25
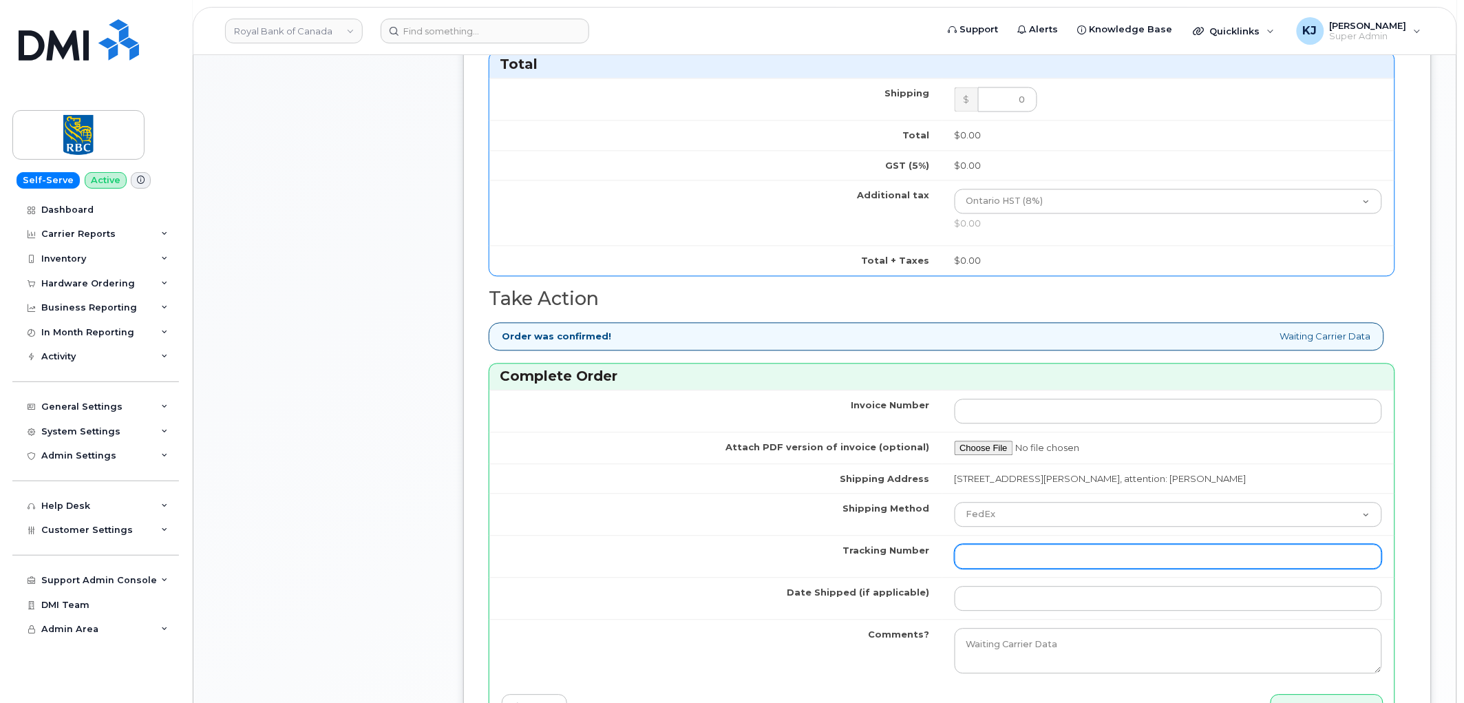
click at [990, 551] on input "Tracking Number" at bounding box center [1169, 556] width 428 height 25
paste input "476423796470"
drag, startPoint x: 986, startPoint y: 560, endPoint x: 780, endPoint y: 549, distance: 206.8
click at [776, 551] on tr "Tracking Number 476423796470" at bounding box center [941, 556] width 905 height 42
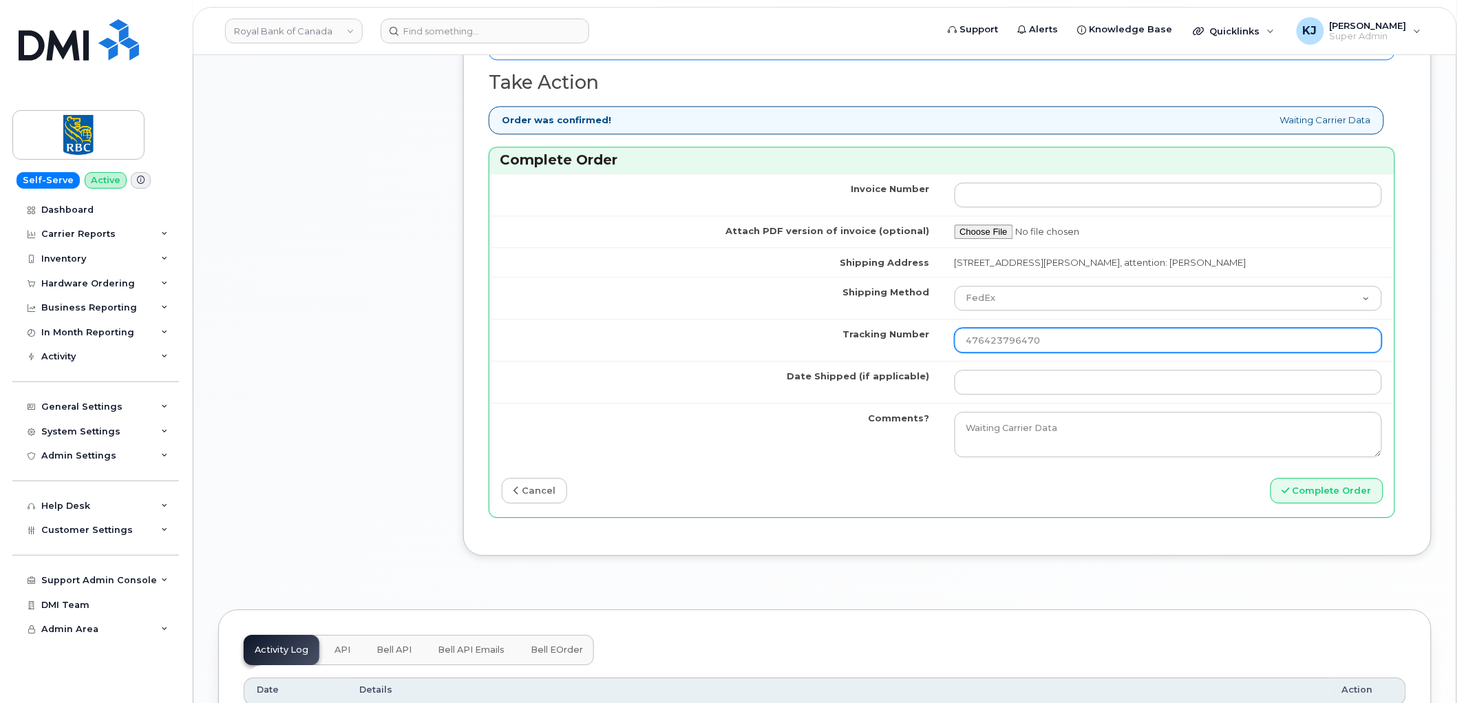
scroll to position [1147, 0]
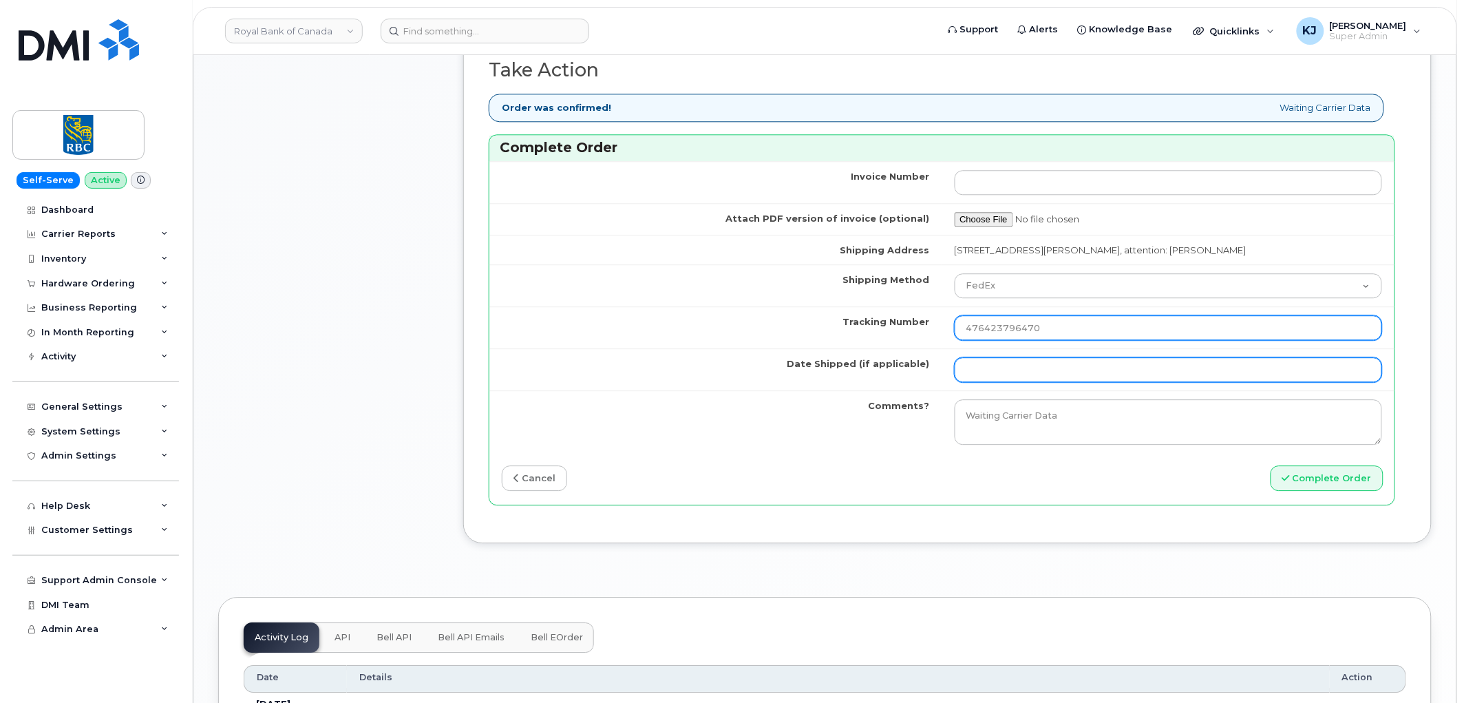
type input "476423796470"
click at [1014, 372] on input "Date Shipped (if applicable)" at bounding box center [1169, 369] width 428 height 25
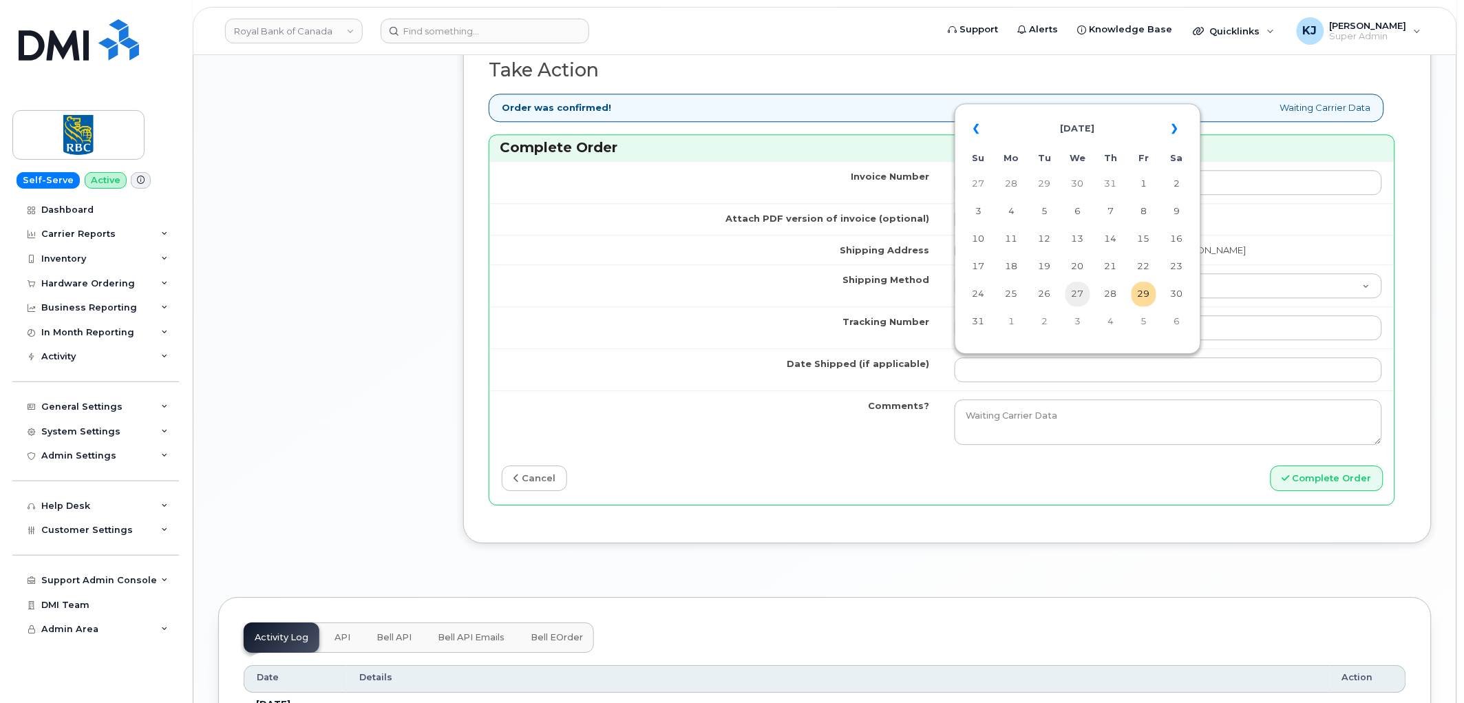
click at [1081, 293] on td "27" at bounding box center [1077, 293] width 25 height 25
type input "2025-08-27"
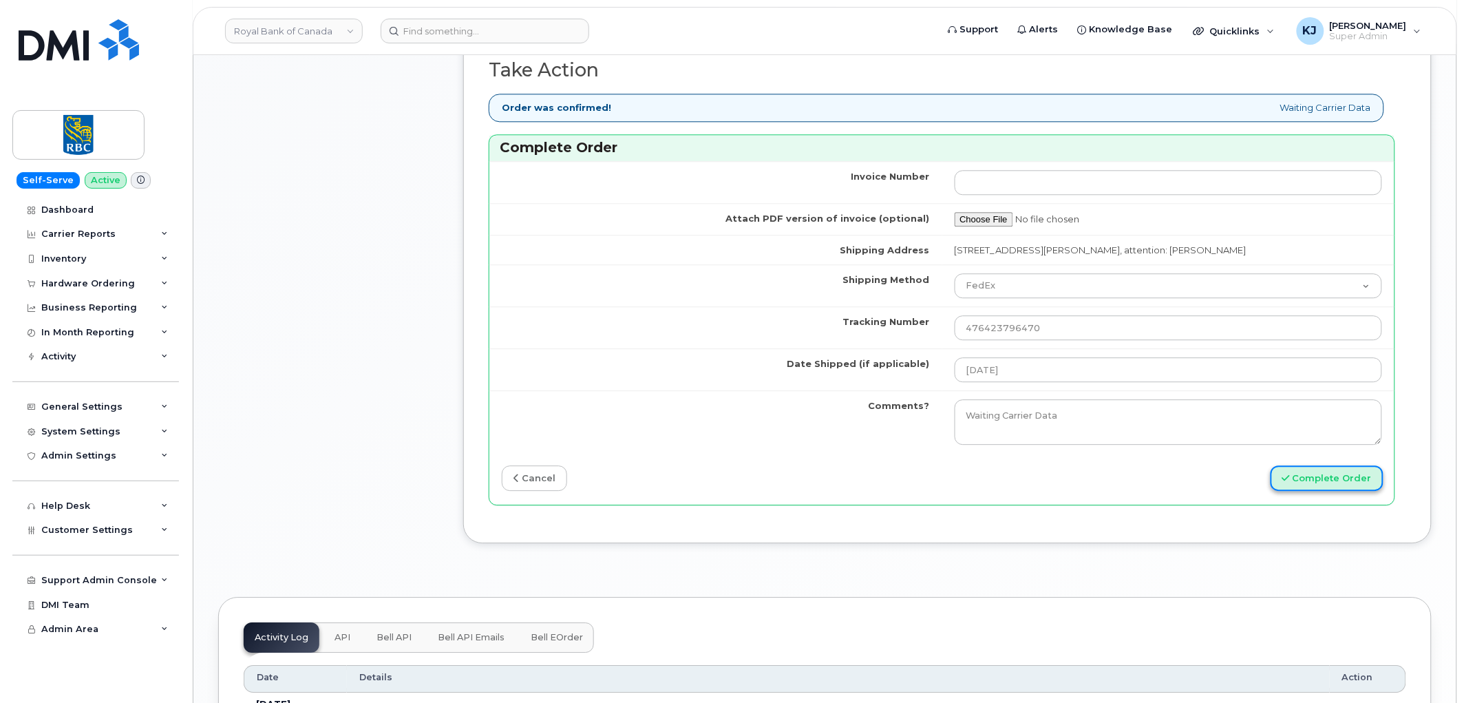
click at [1308, 474] on button "Complete Order" at bounding box center [1327, 477] width 113 height 25
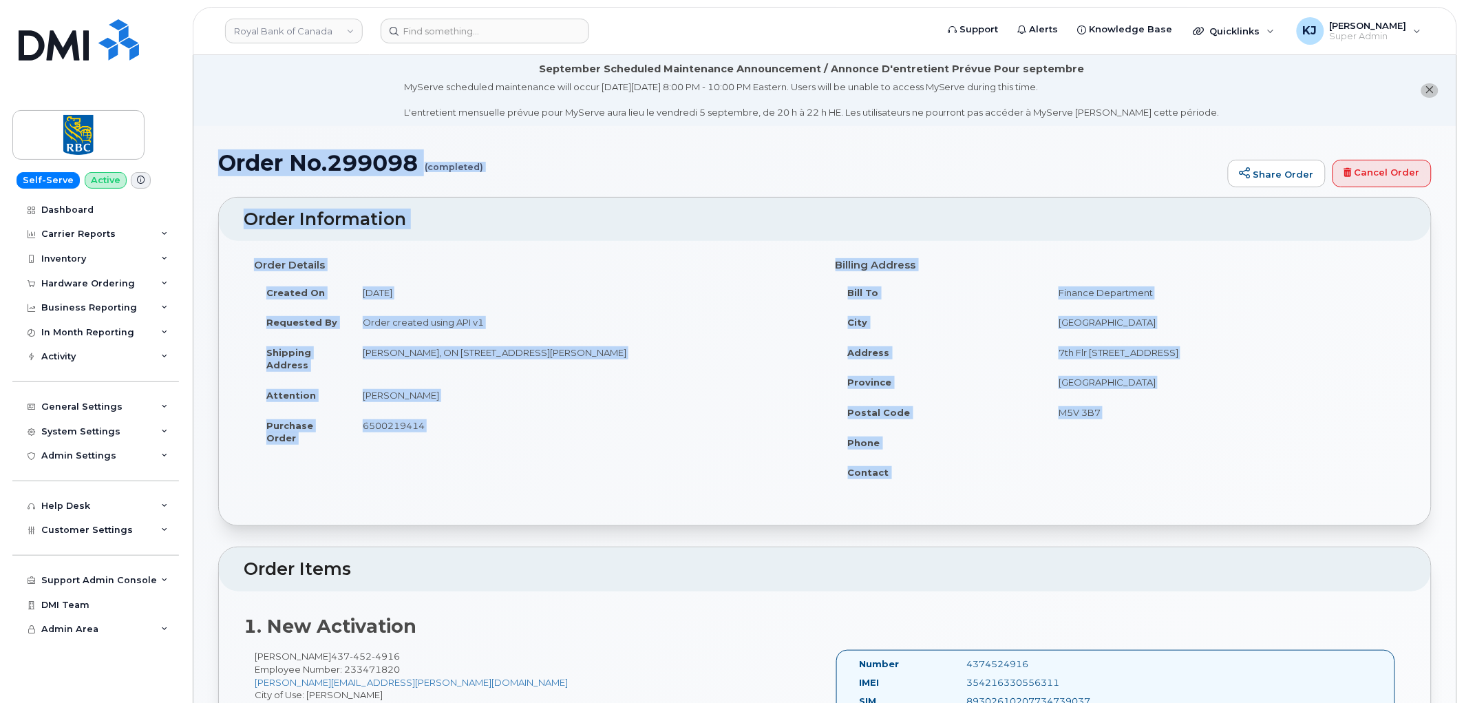
drag, startPoint x: 224, startPoint y: 167, endPoint x: 1108, endPoint y: 476, distance: 936.0
copy div "Order No.299098 (completed) Share Order Cancel Order × Share This Order If you …"
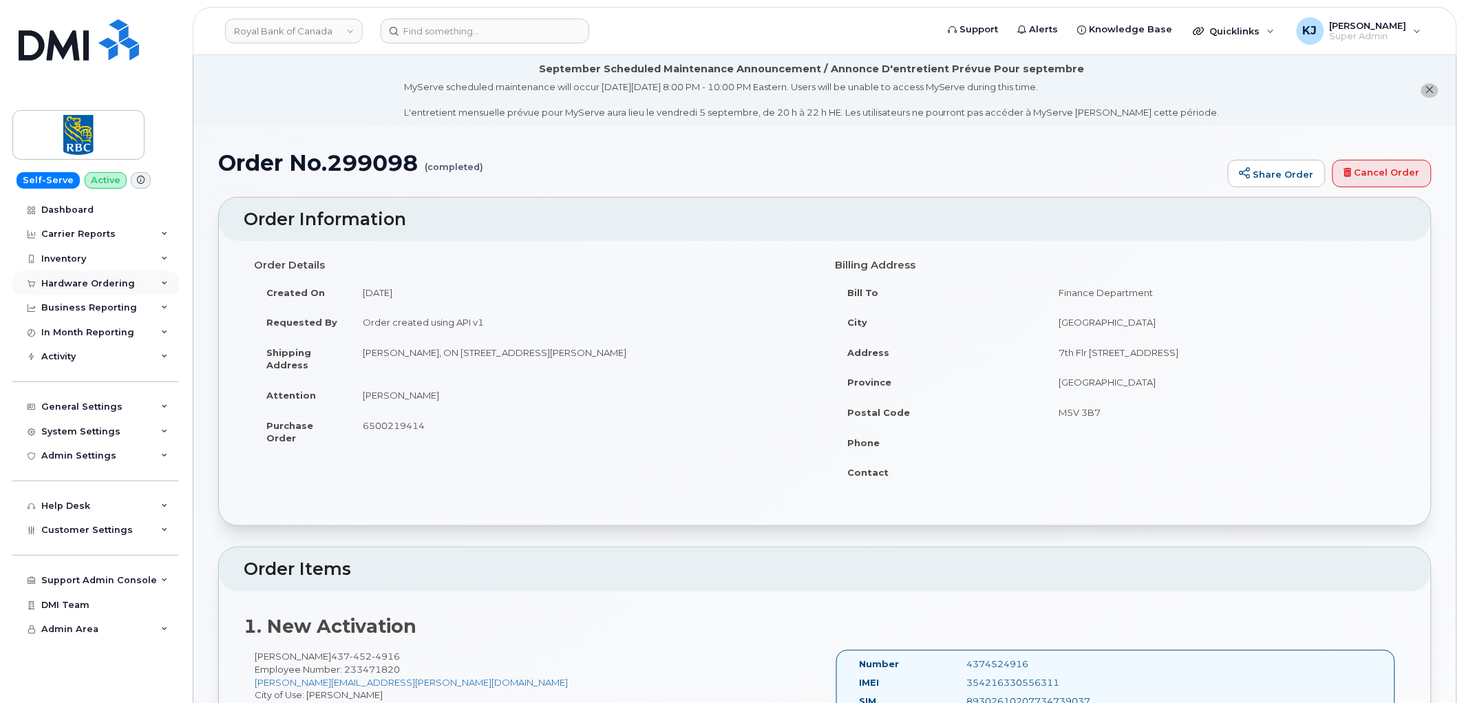
click at [116, 282] on div "Hardware Ordering" at bounding box center [88, 283] width 94 height 11
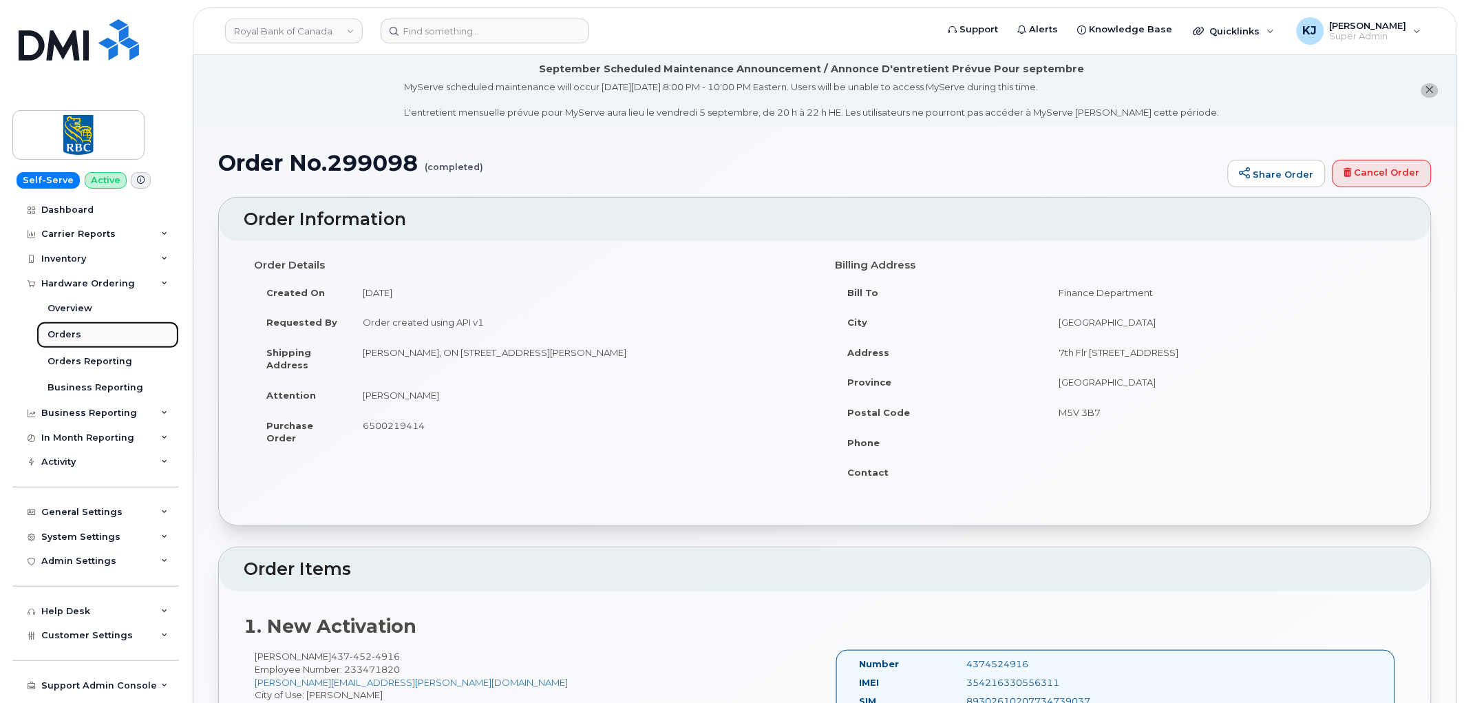
click at [87, 332] on link "Orders" at bounding box center [107, 334] width 142 height 26
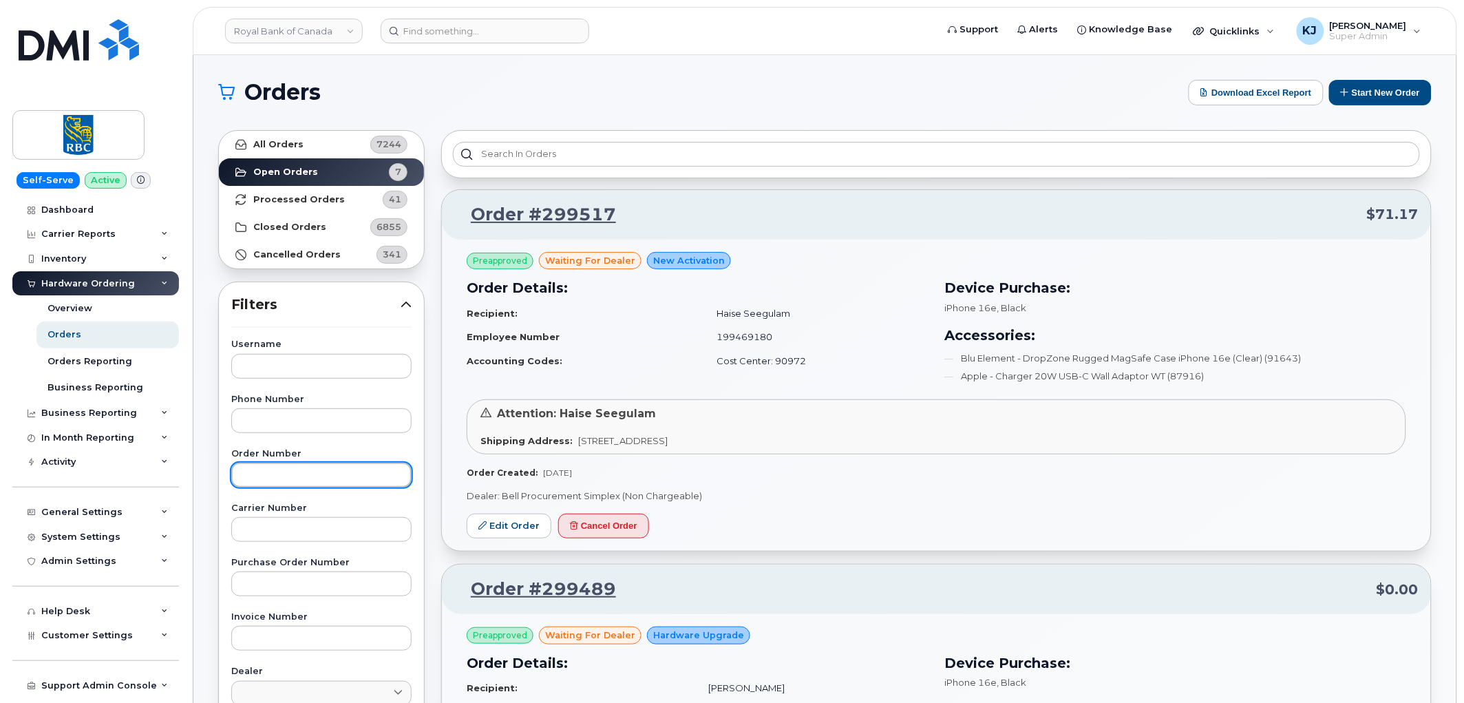
click at [286, 479] on input "text" at bounding box center [321, 475] width 180 height 25
paste input "299294"
type input "299294"
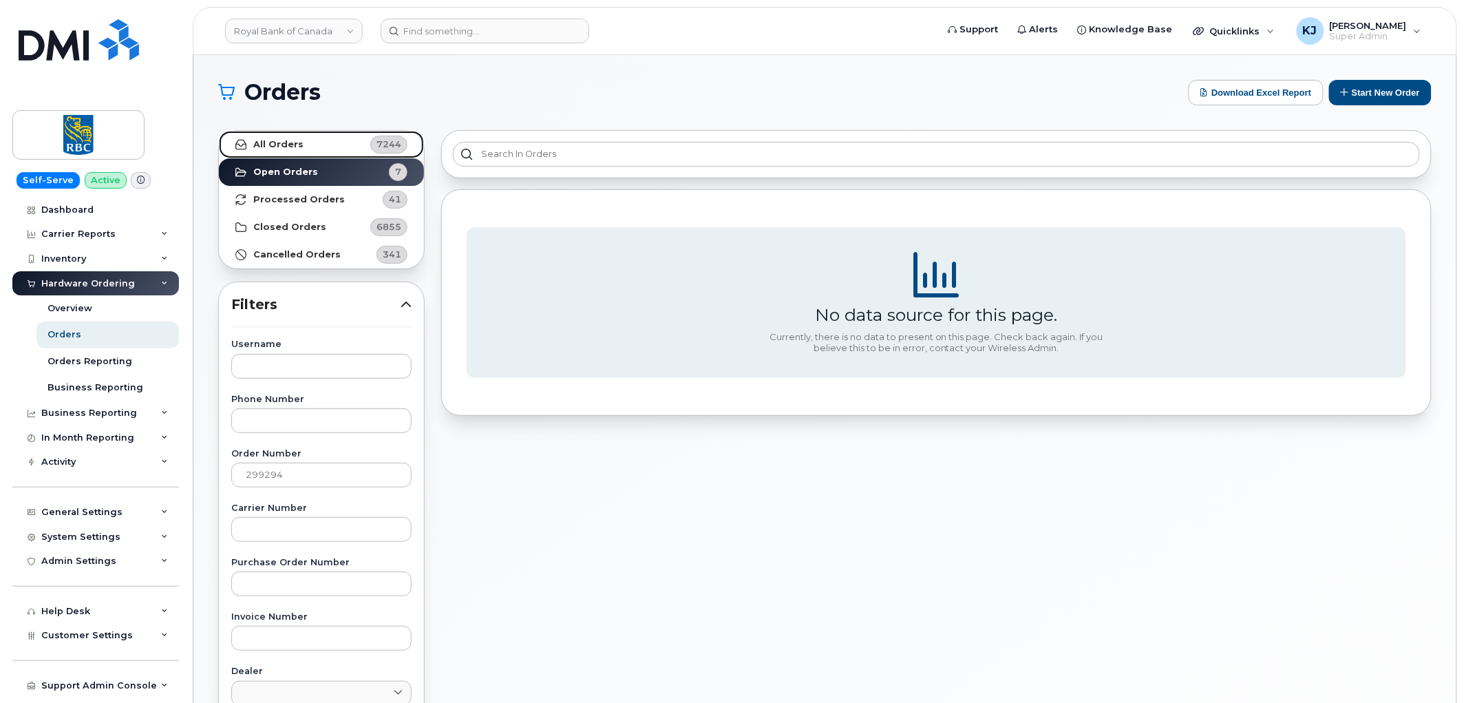
click at [307, 135] on link "All Orders 7244" at bounding box center [321, 145] width 205 height 28
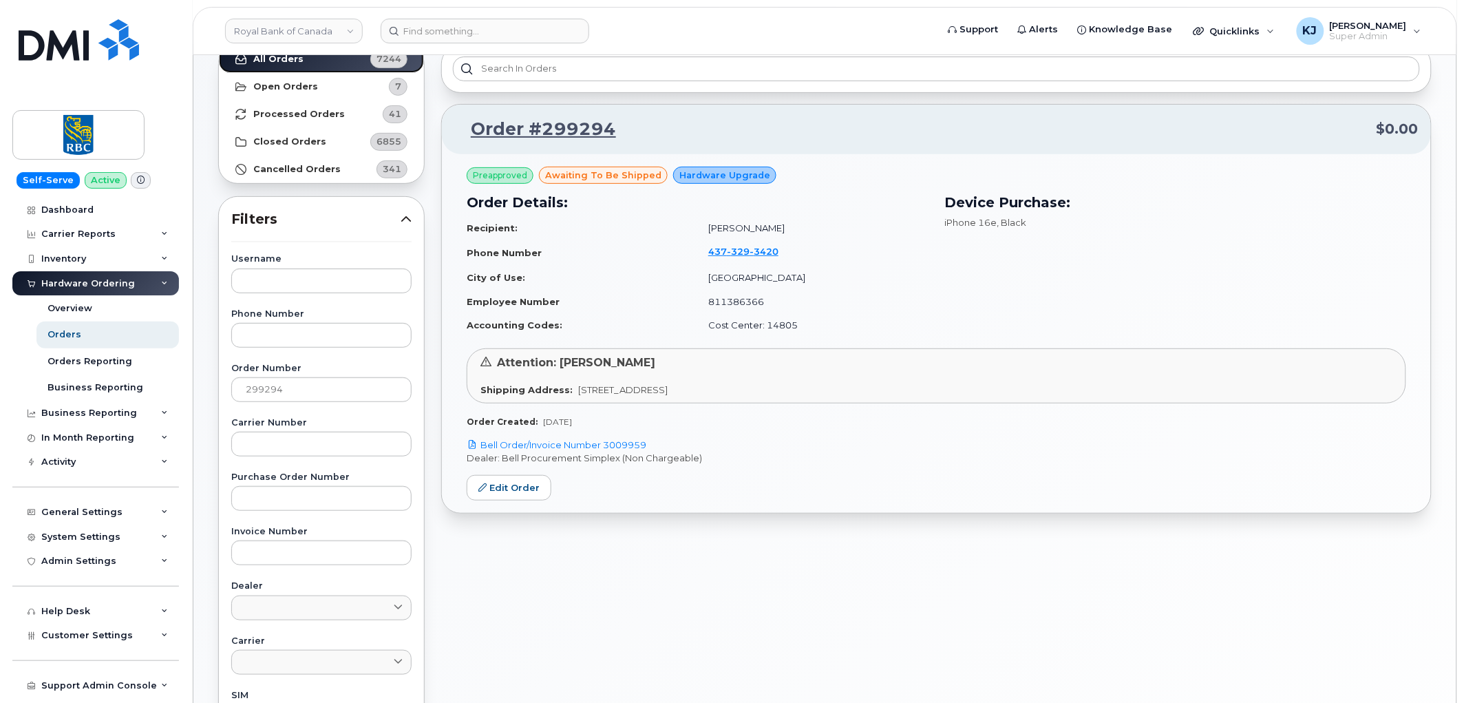
scroll to position [229, 0]
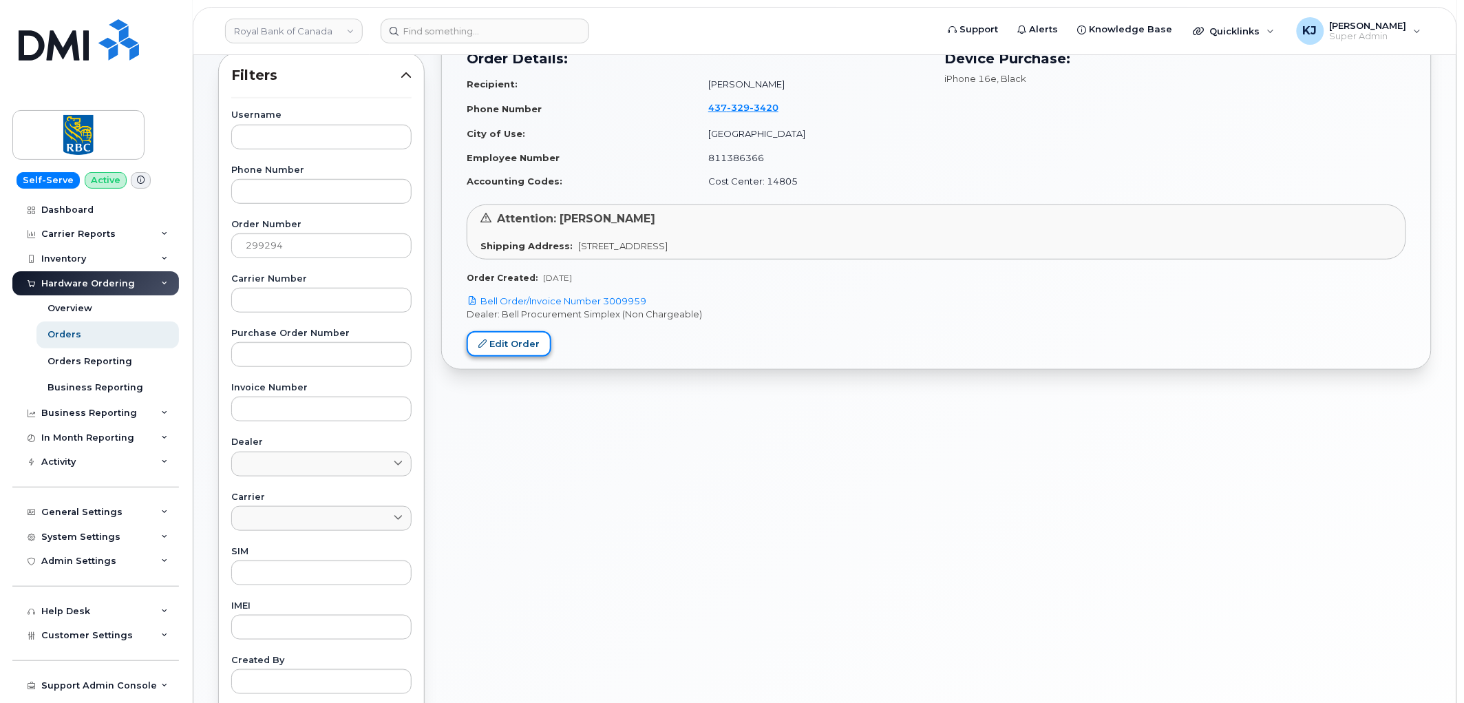
click at [527, 348] on link "Edit Order" at bounding box center [509, 343] width 85 height 25
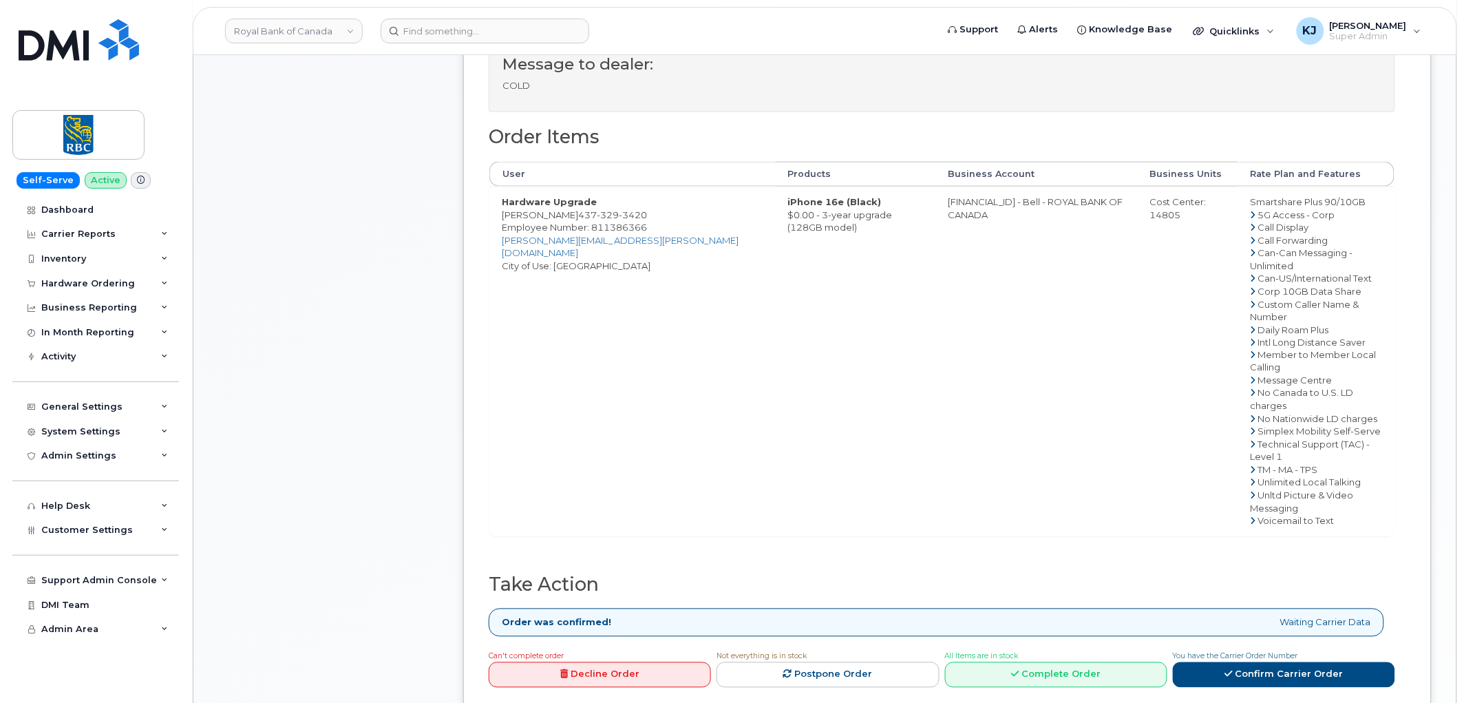
scroll to position [688, 0]
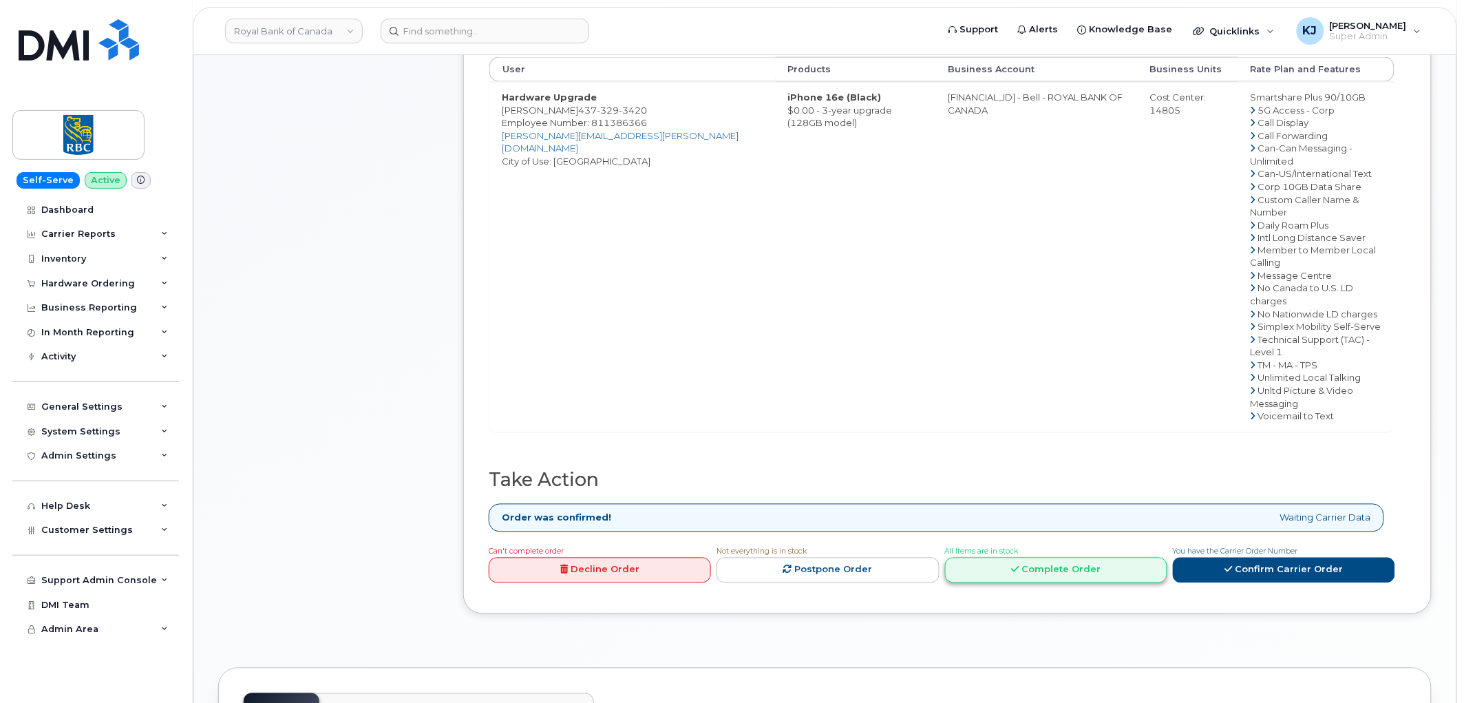
click at [1090, 557] on link "Complete Order" at bounding box center [1056, 569] width 222 height 25
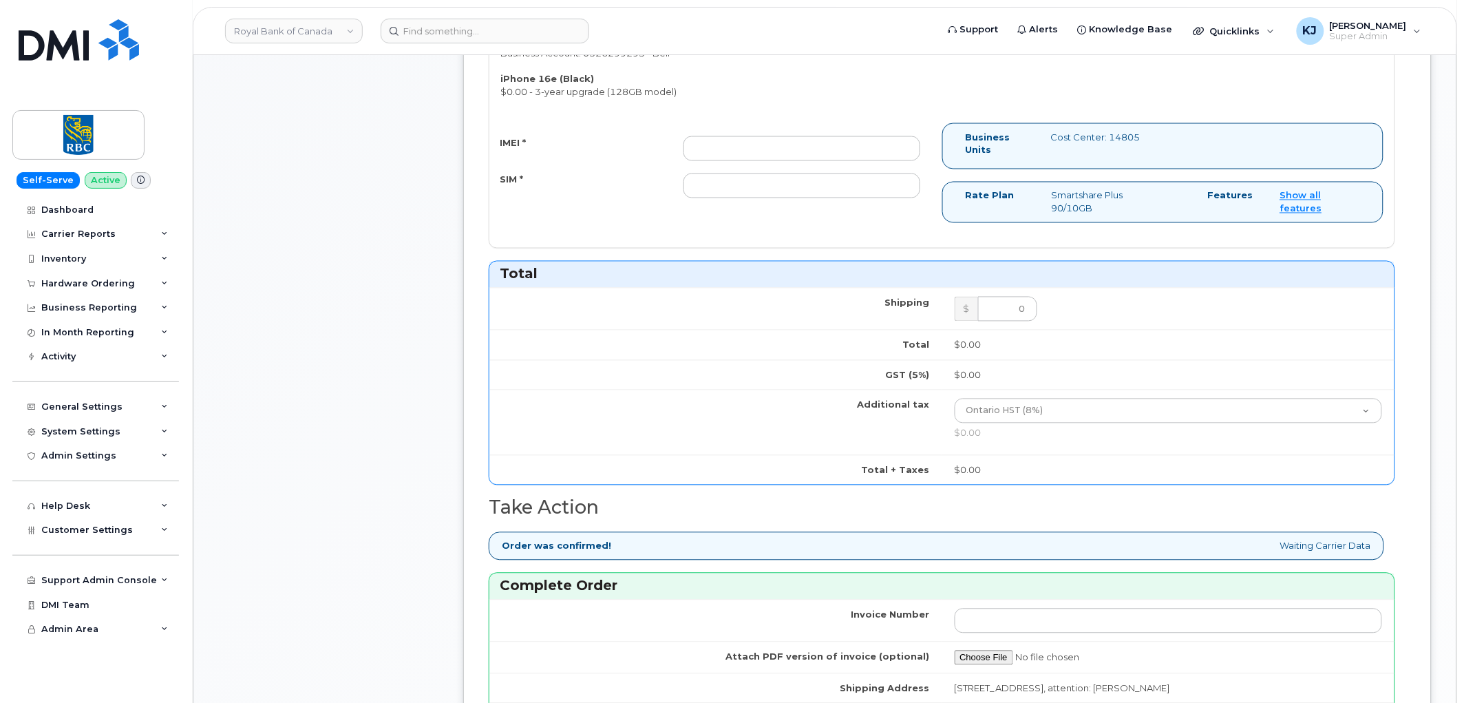
scroll to position [765, 0]
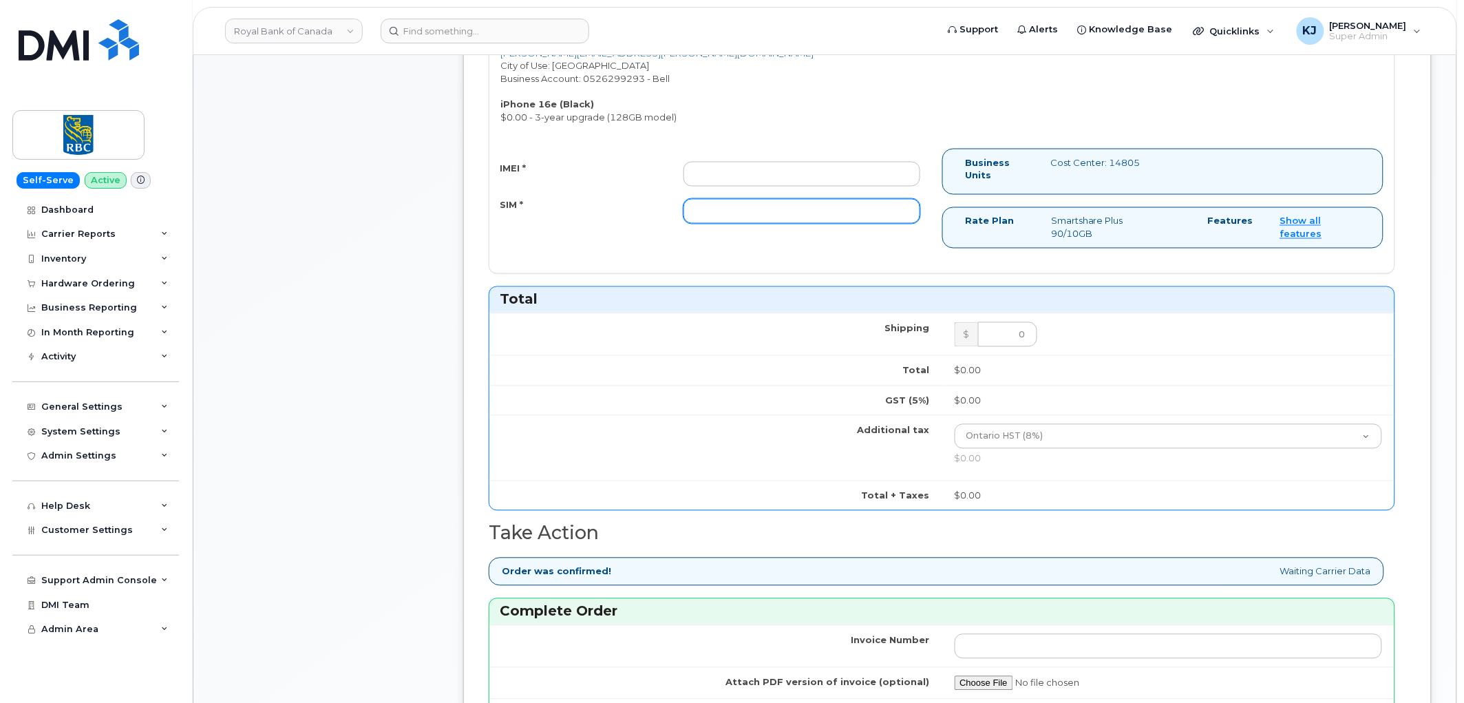
click at [732, 215] on input "SIM *" at bounding box center [801, 211] width 237 height 25
paste input "89302610207725545088"
type input "89302610207725545088"
click at [786, 176] on input "IMEI *" at bounding box center [801, 174] width 237 height 25
paste input "354216330664552"
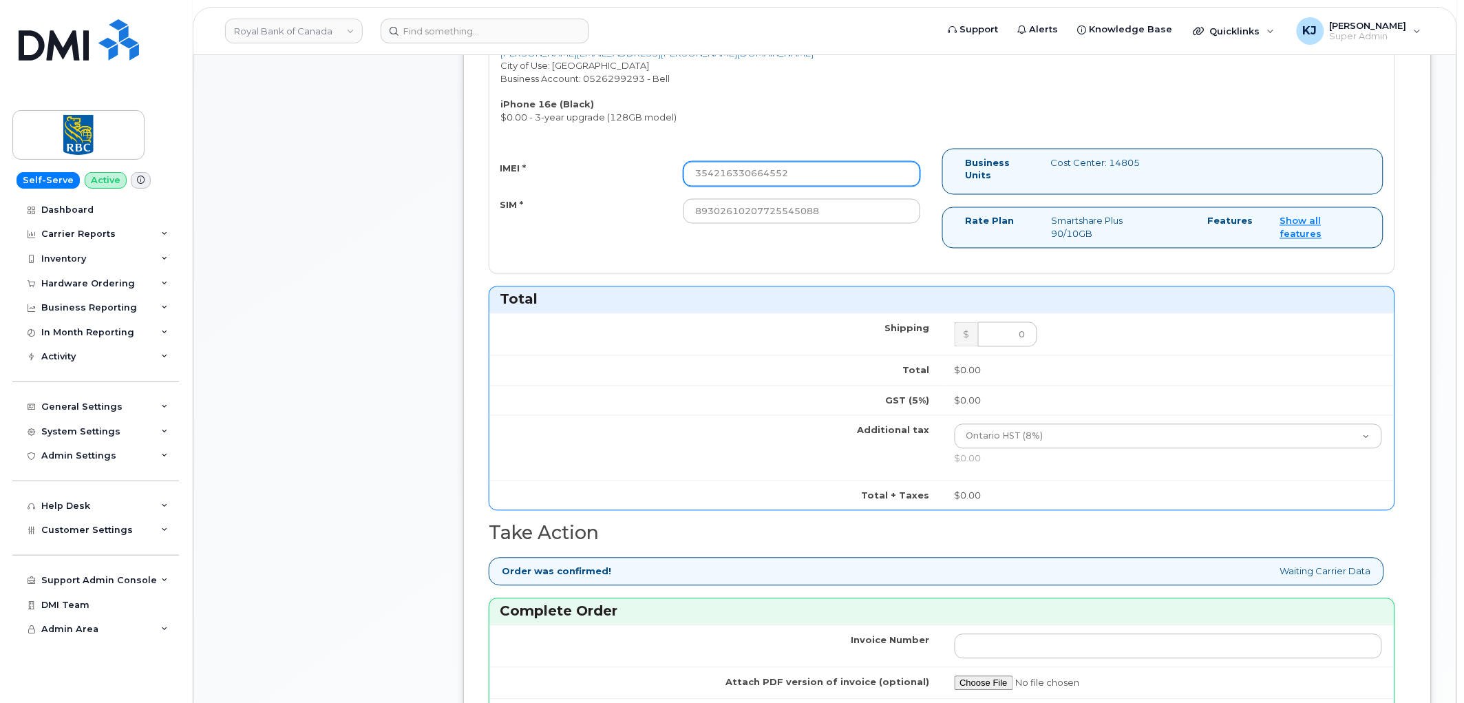
type input "354216330664552"
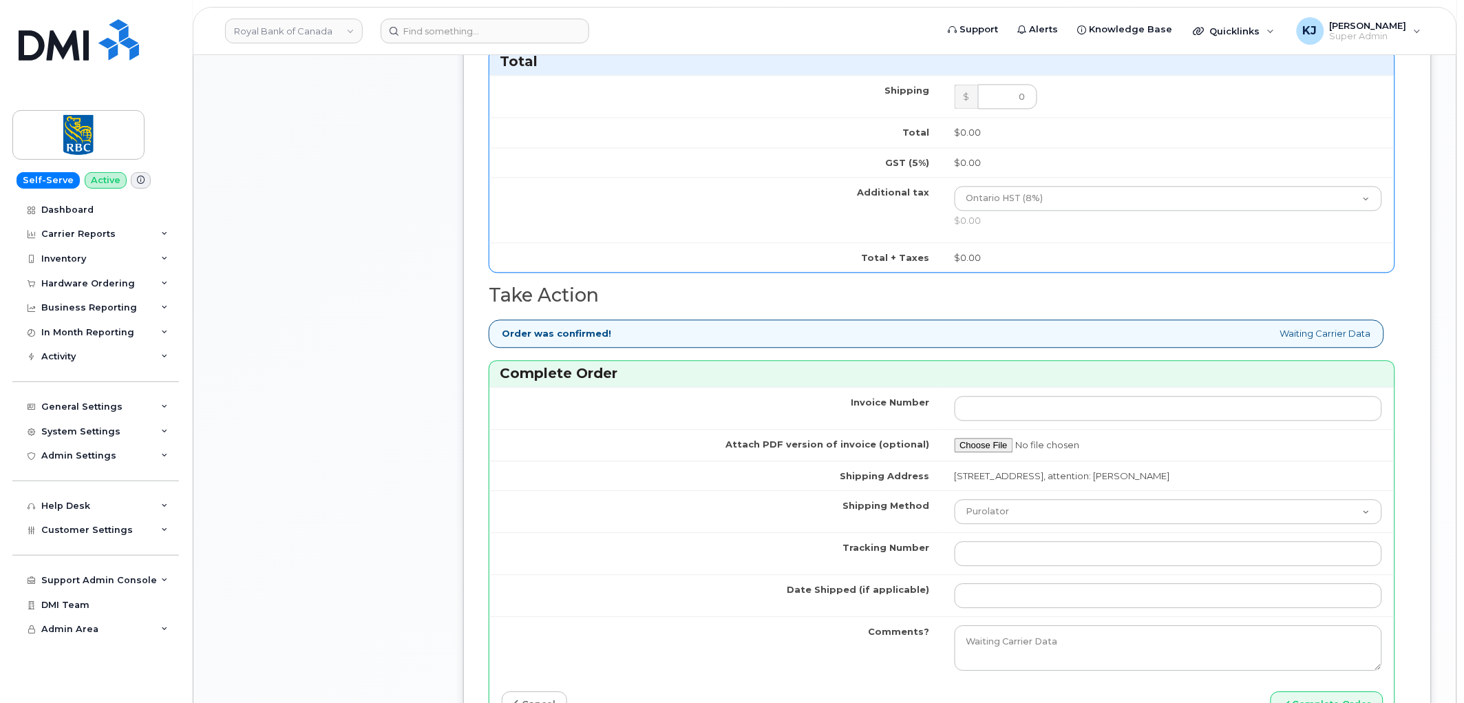
scroll to position [994, 0]
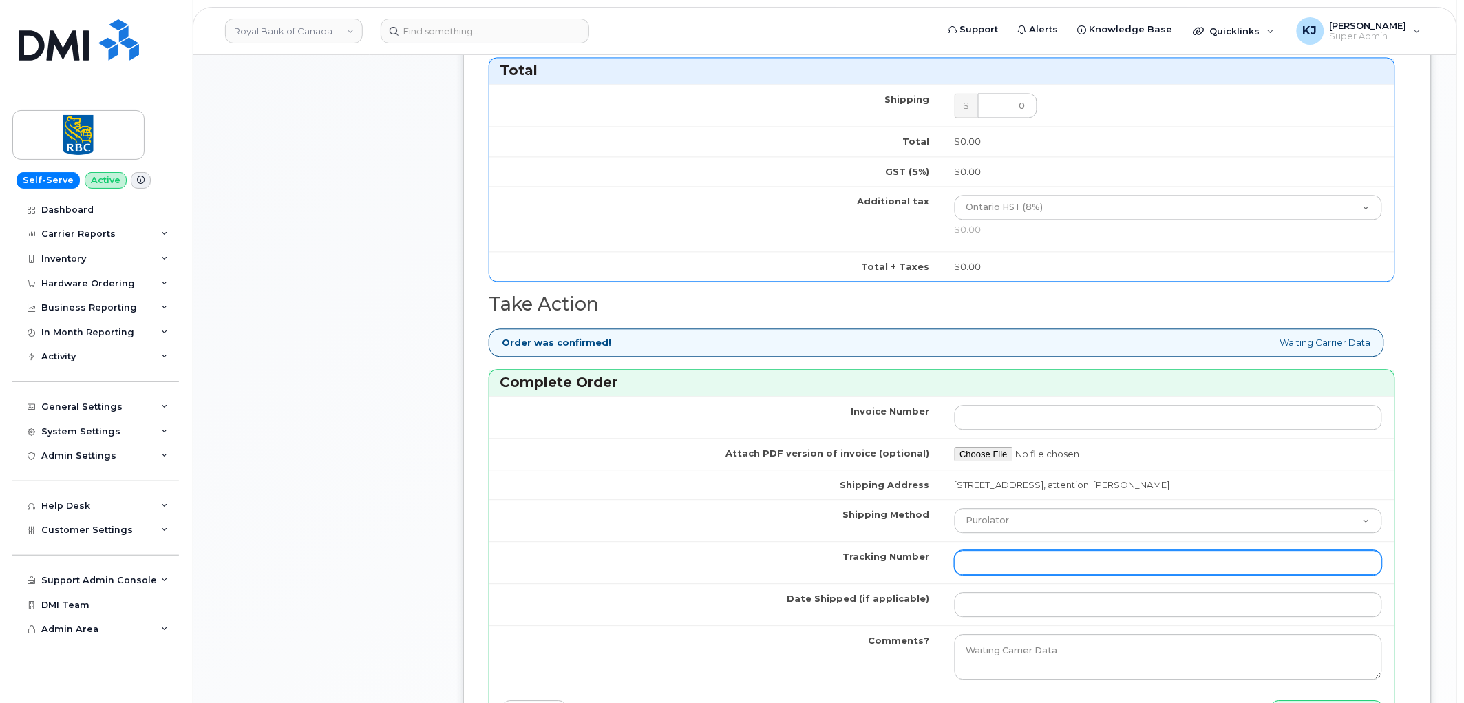
click at [1040, 562] on input "Tracking Number" at bounding box center [1169, 562] width 428 height 25
paste input "476303025062"
type input "476303025062"
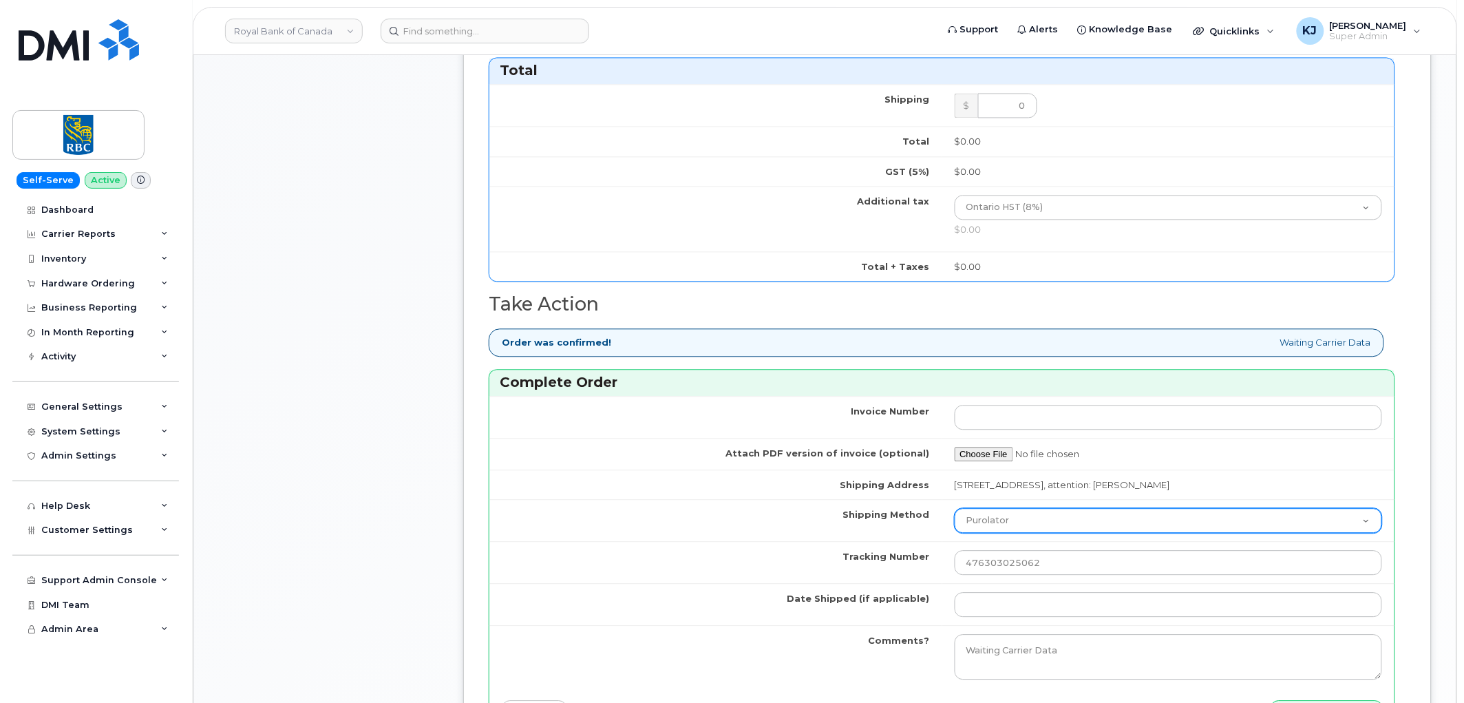
click at [1009, 518] on select "Purolator UPS FedEx Canada Post Courier Other Drop Off Pick Up" at bounding box center [1169, 520] width 428 height 25
select select "FedEx"
click at [955, 509] on select "Purolator UPS FedEx Canada Post Courier Other Drop Off Pick Up" at bounding box center [1169, 520] width 428 height 25
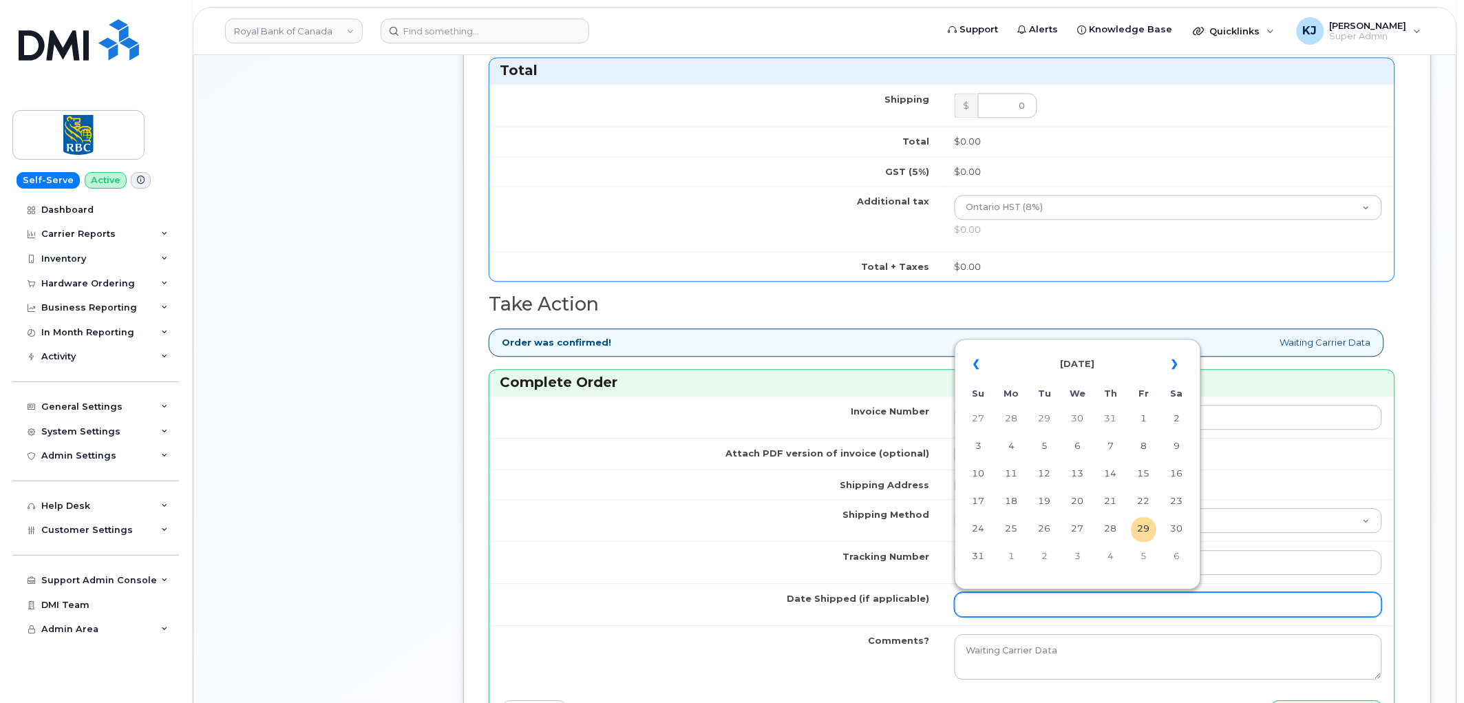
click at [1008, 604] on input "Date Shipped (if applicable)" at bounding box center [1169, 604] width 428 height 25
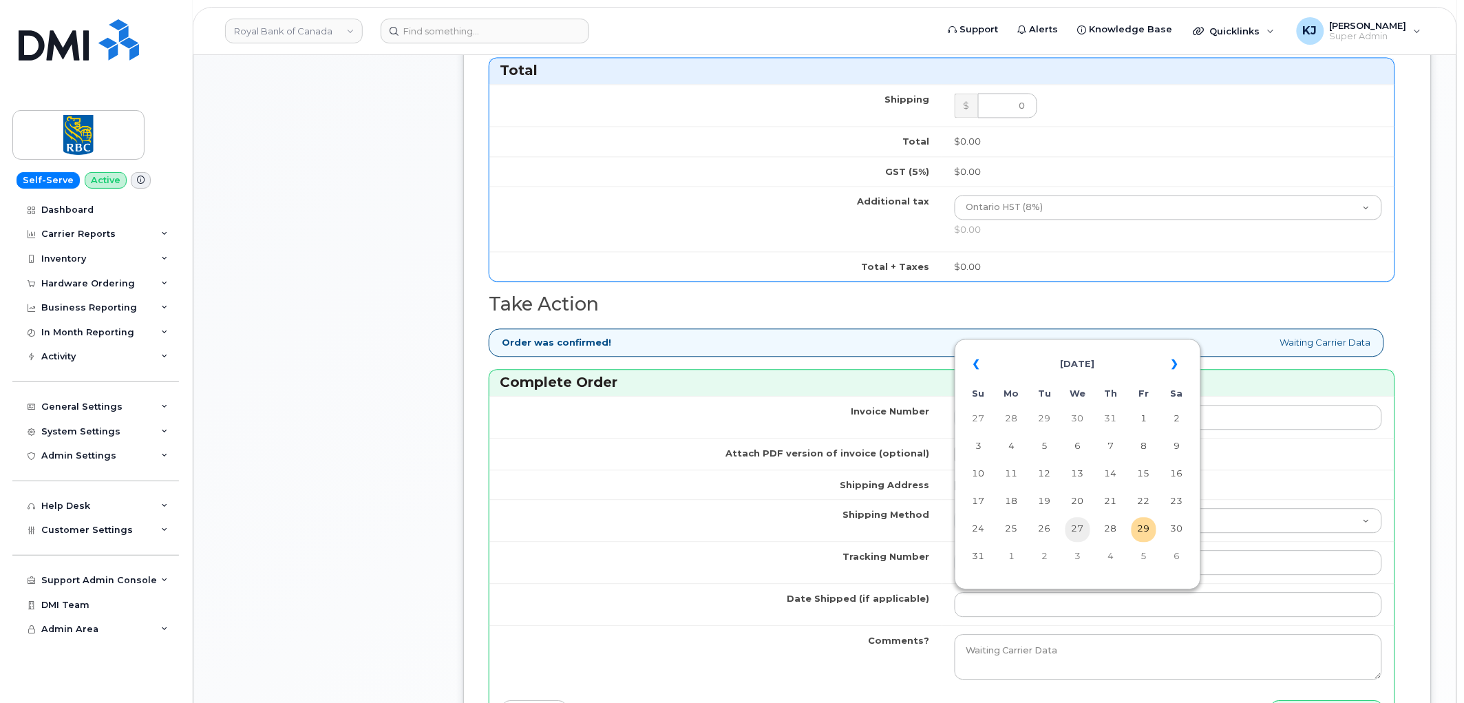
click at [1074, 534] on td "27" at bounding box center [1077, 529] width 25 height 25
type input "2025-08-27"
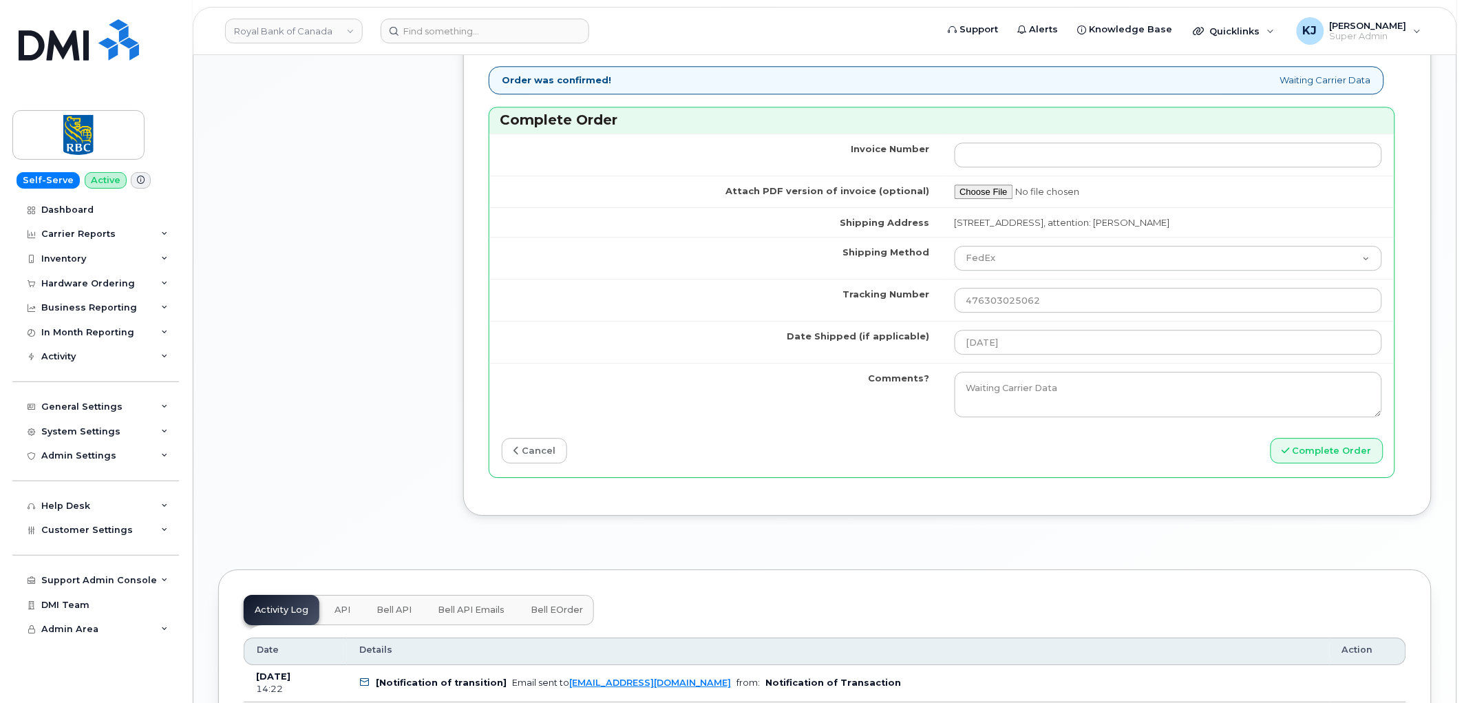
scroll to position [1453, 0]
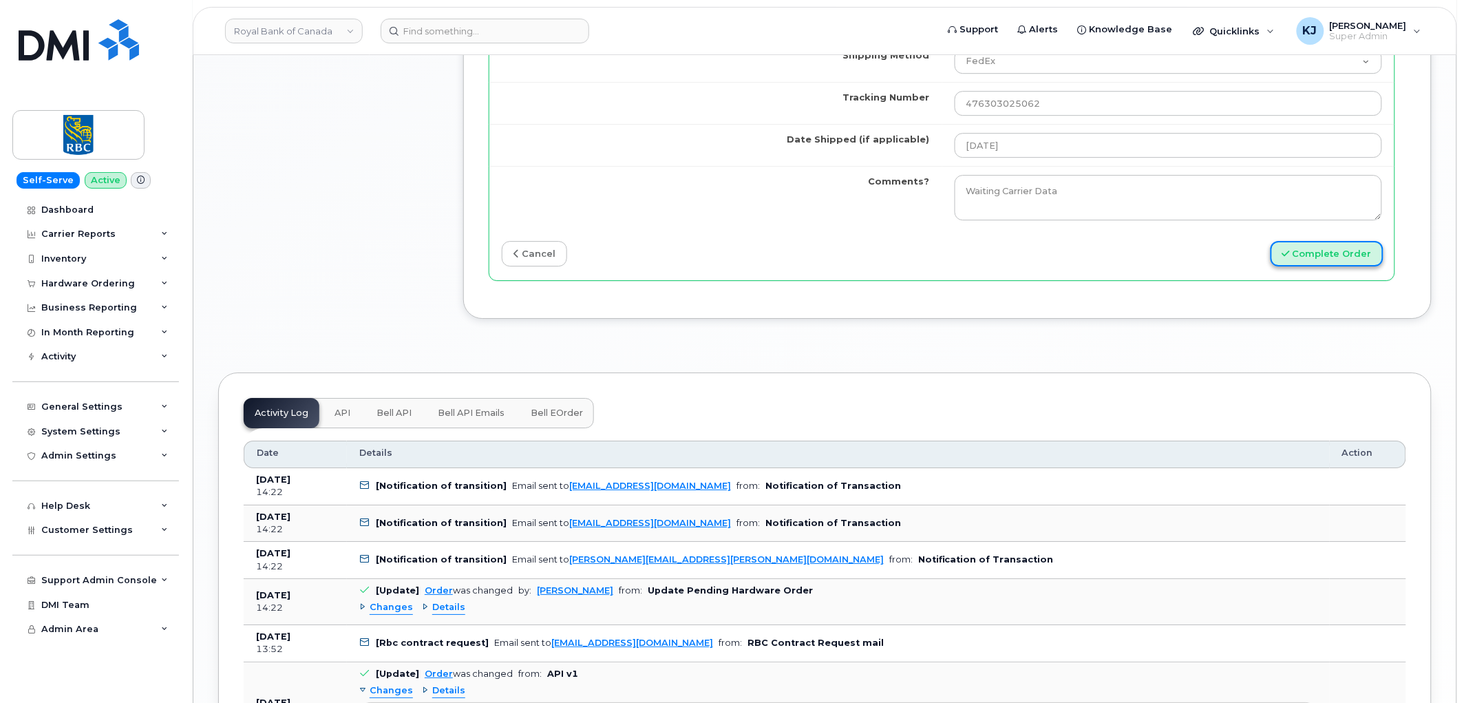
click at [1318, 263] on button "Complete Order" at bounding box center [1327, 253] width 113 height 25
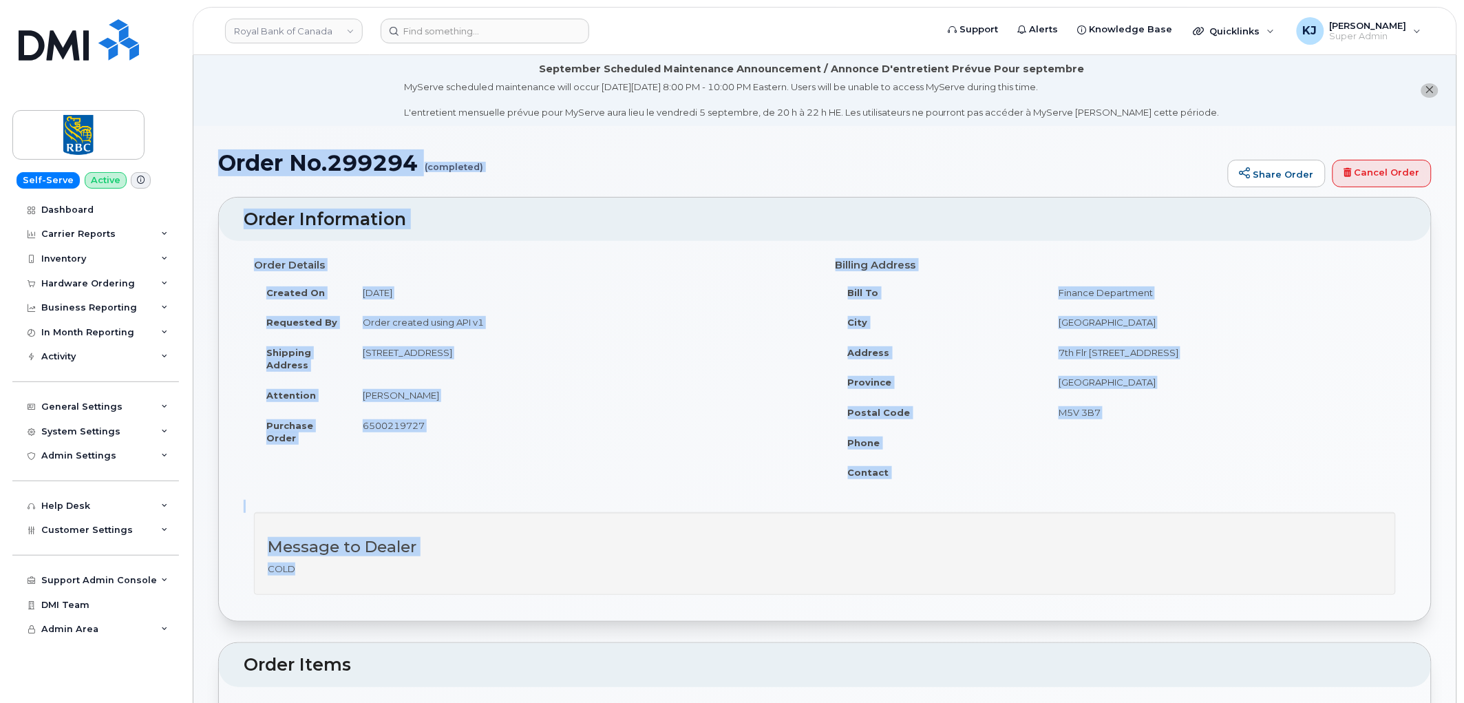
drag, startPoint x: 222, startPoint y: 162, endPoint x: 1031, endPoint y: 563, distance: 903.4
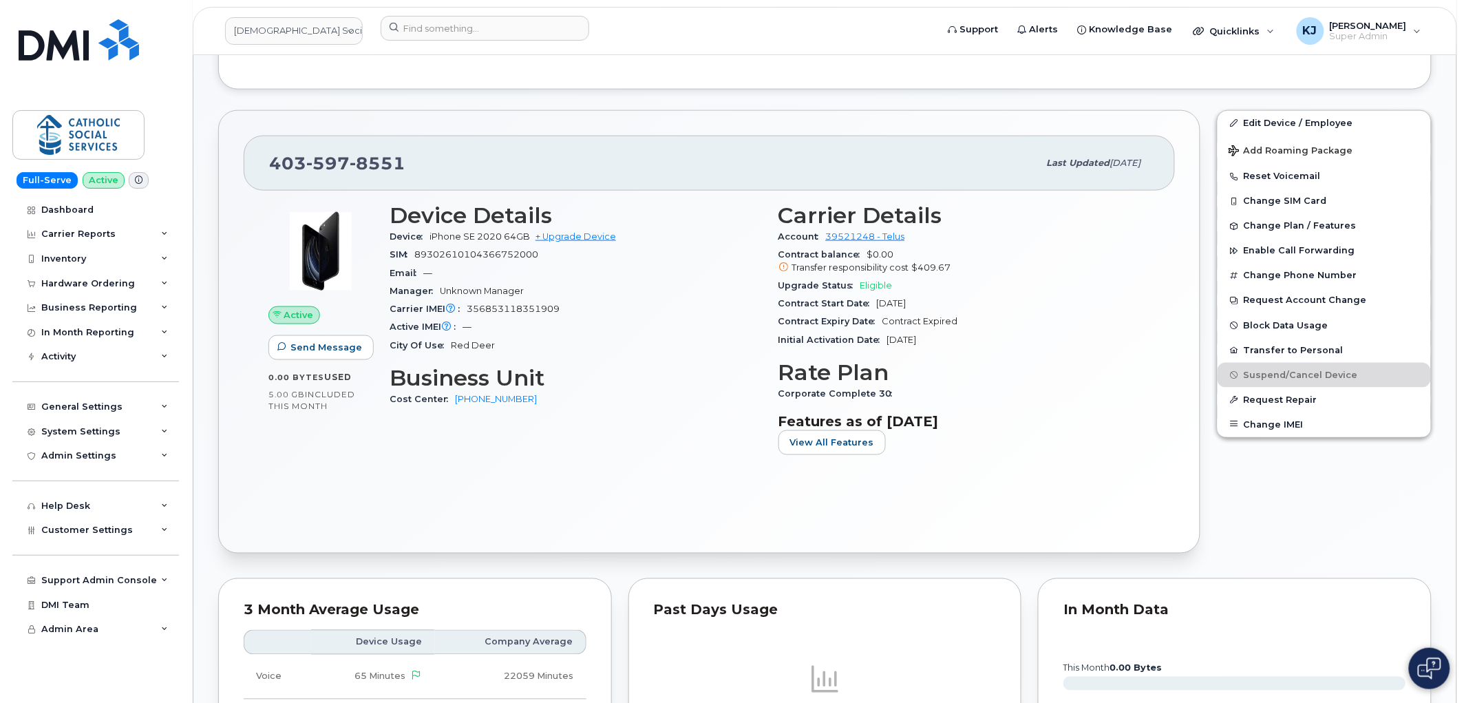
scroll to position [229, 0]
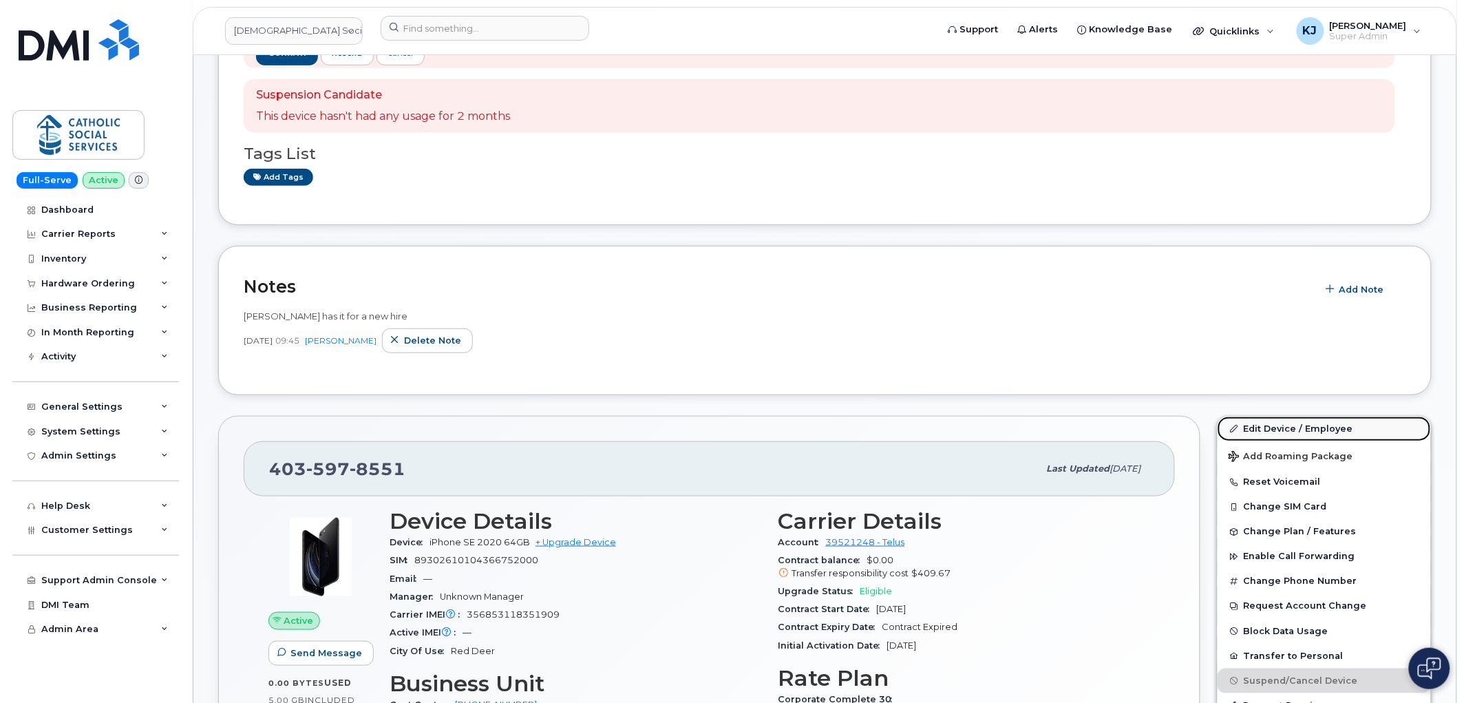
click at [1284, 431] on link "Edit Device / Employee" at bounding box center [1324, 428] width 213 height 25
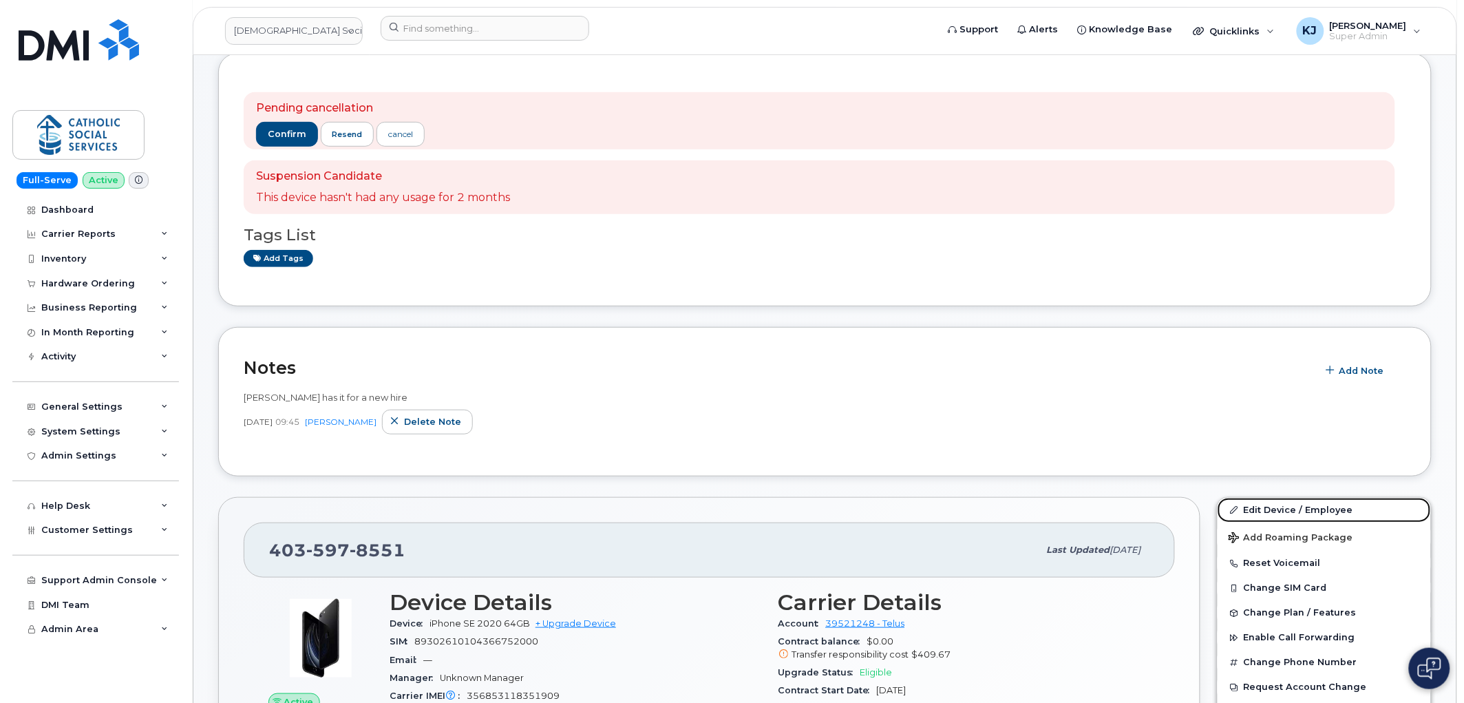
scroll to position [76, 0]
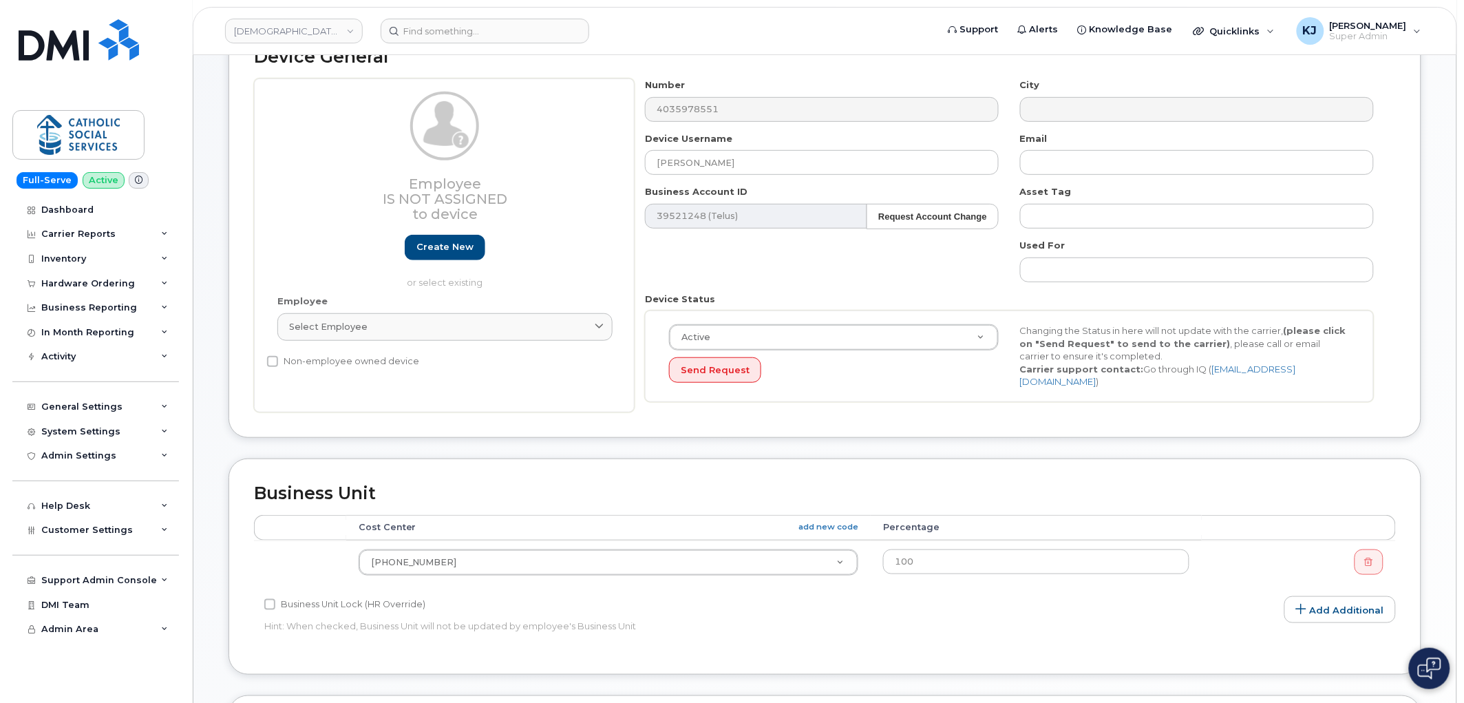
scroll to position [153, 0]
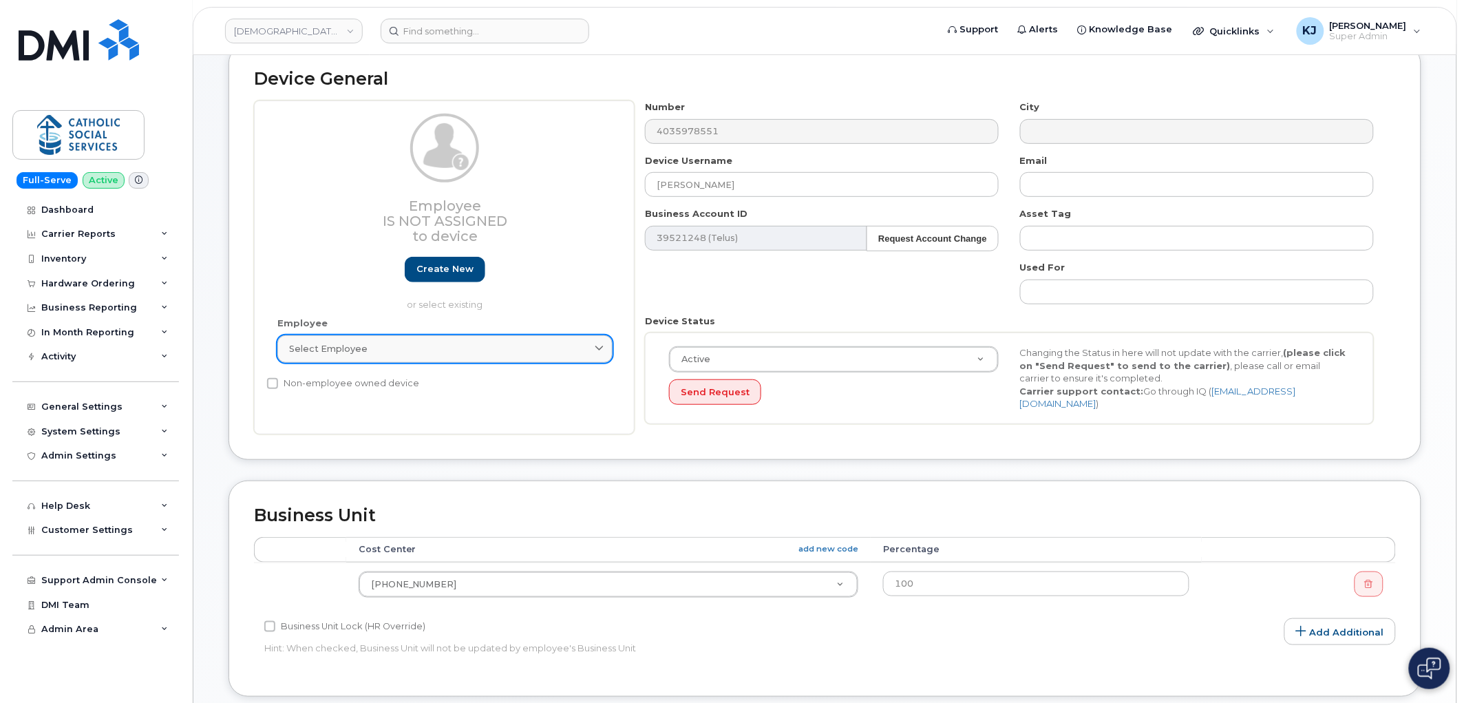
click at [456, 346] on div "Select employee" at bounding box center [445, 348] width 312 height 13
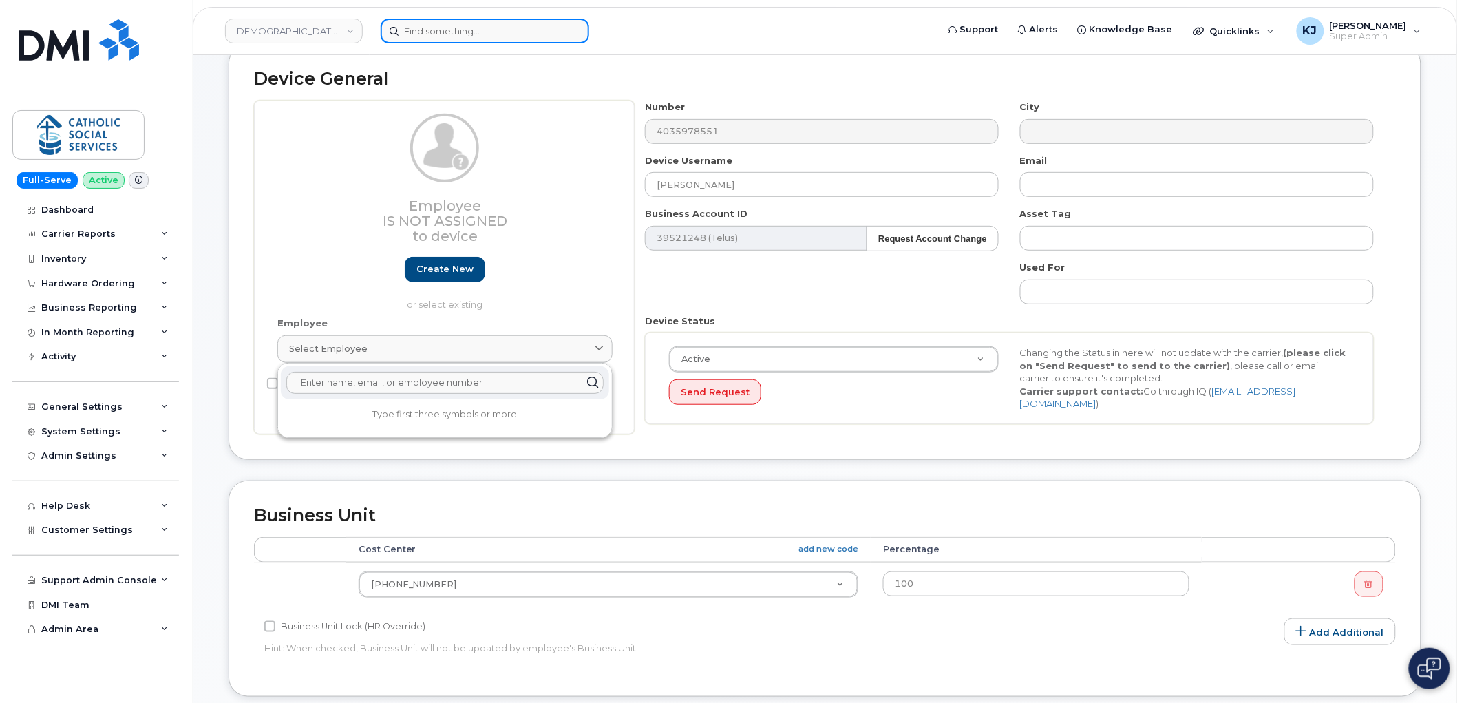
click at [486, 34] on input at bounding box center [485, 31] width 209 height 25
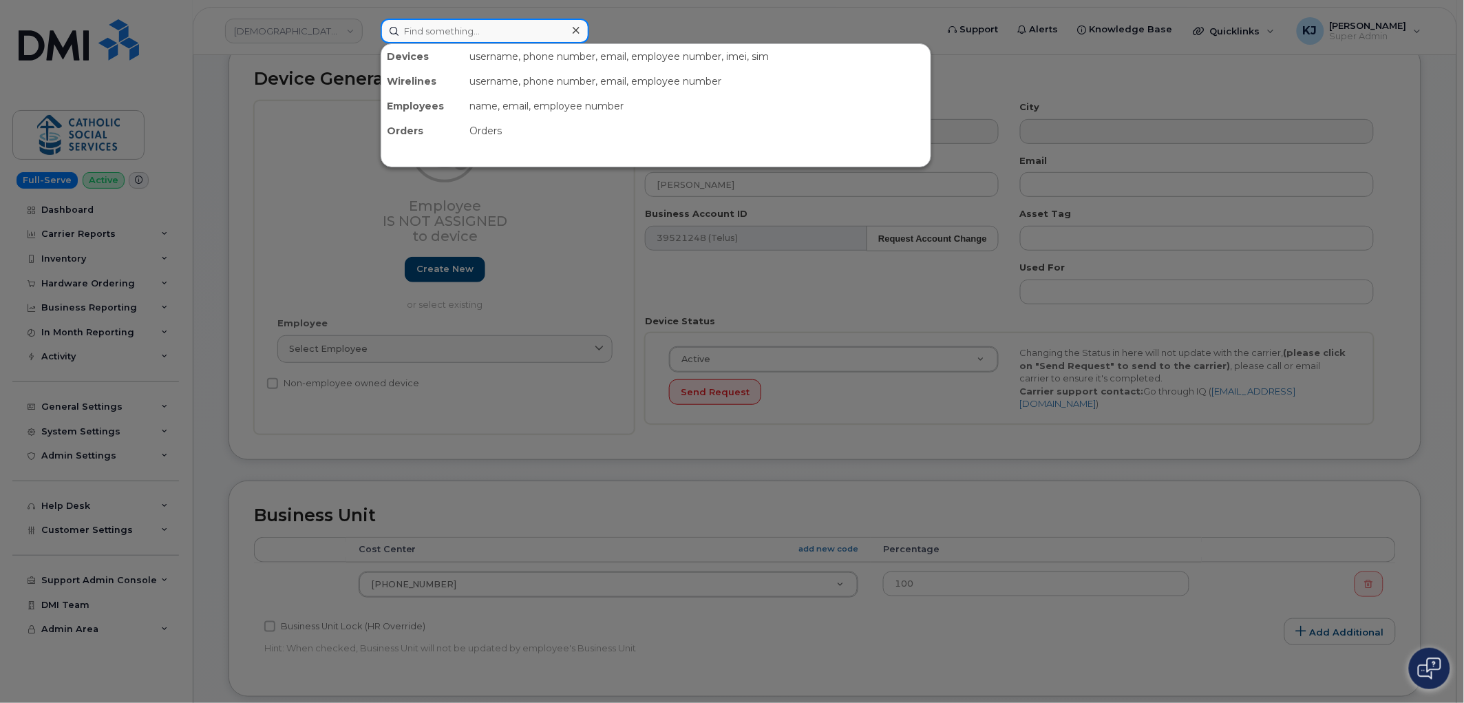
paste input "4035978551"
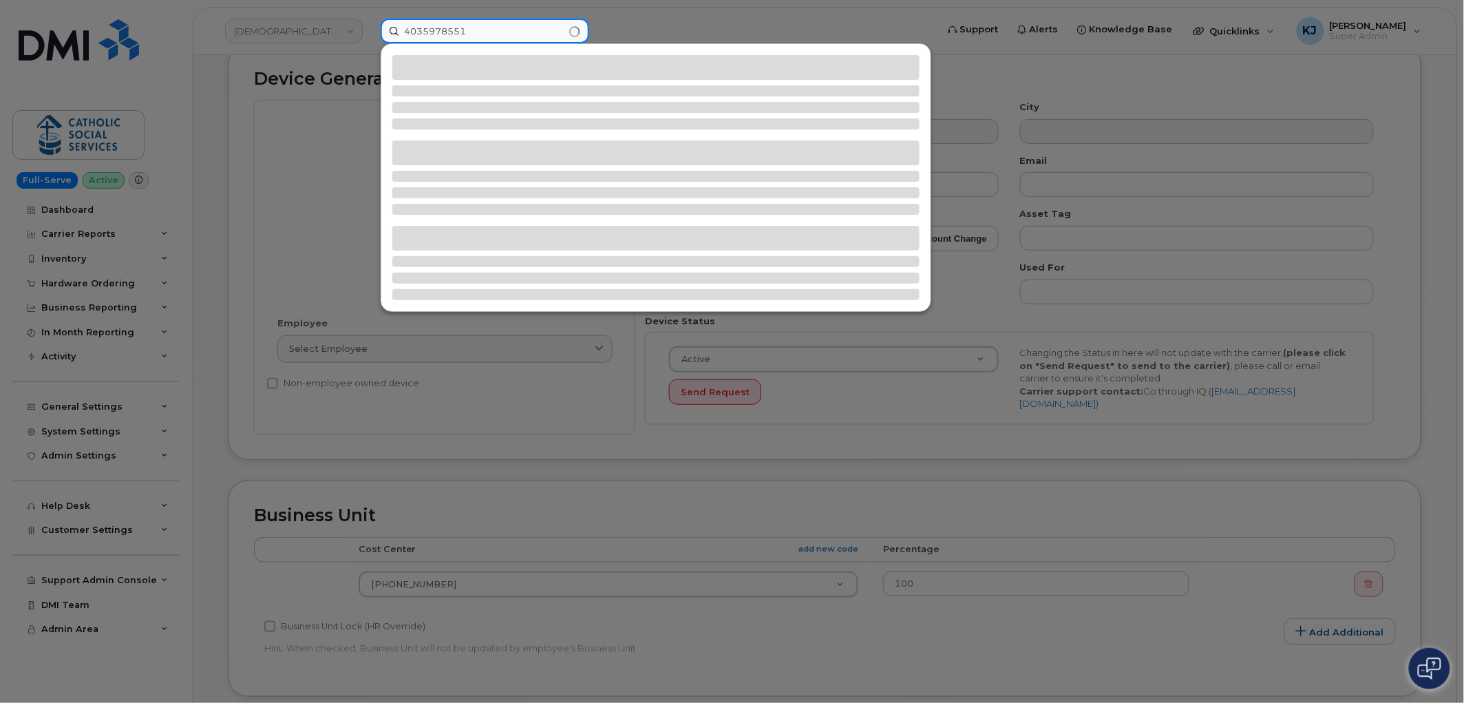
drag, startPoint x: 491, startPoint y: 33, endPoint x: 244, endPoint y: 42, distance: 247.2
click at [370, 43] on div "4035978551" at bounding box center [654, 31] width 569 height 25
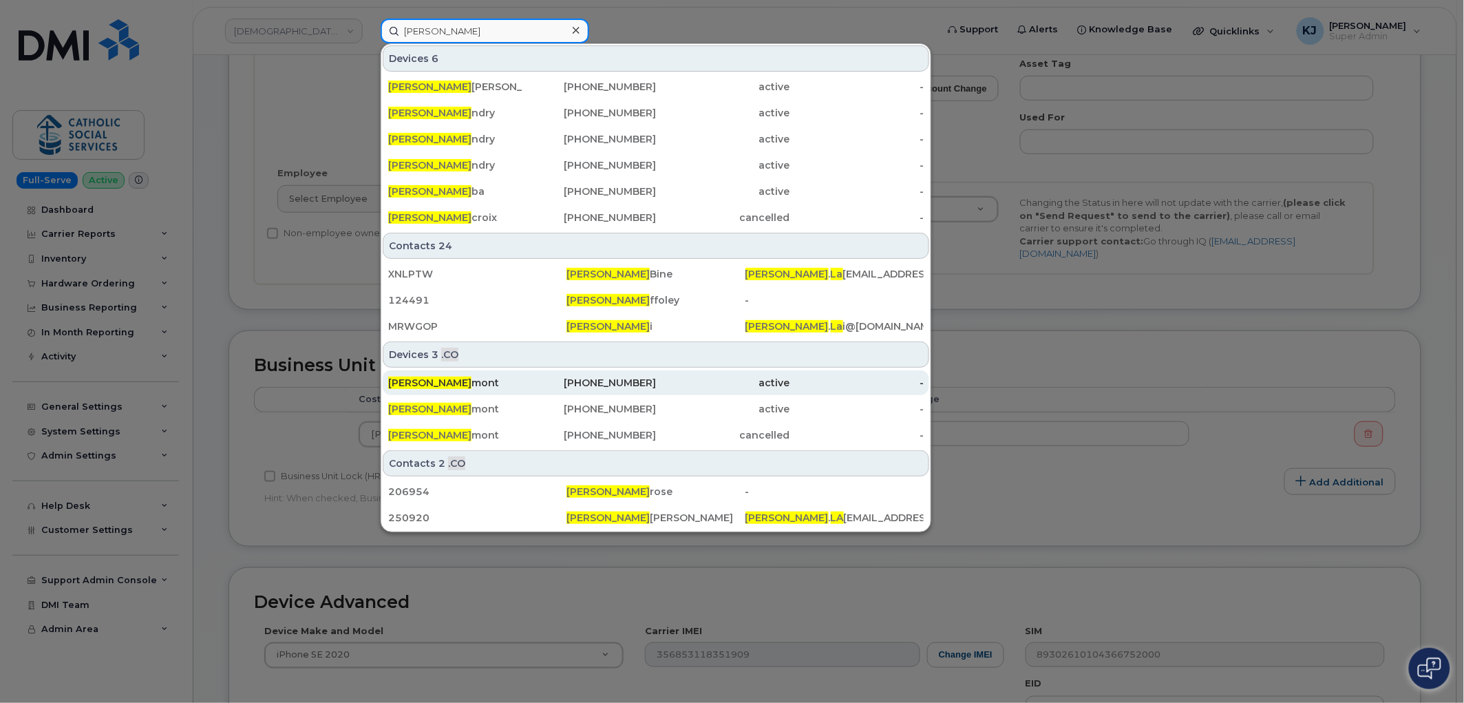
scroll to position [229, 0]
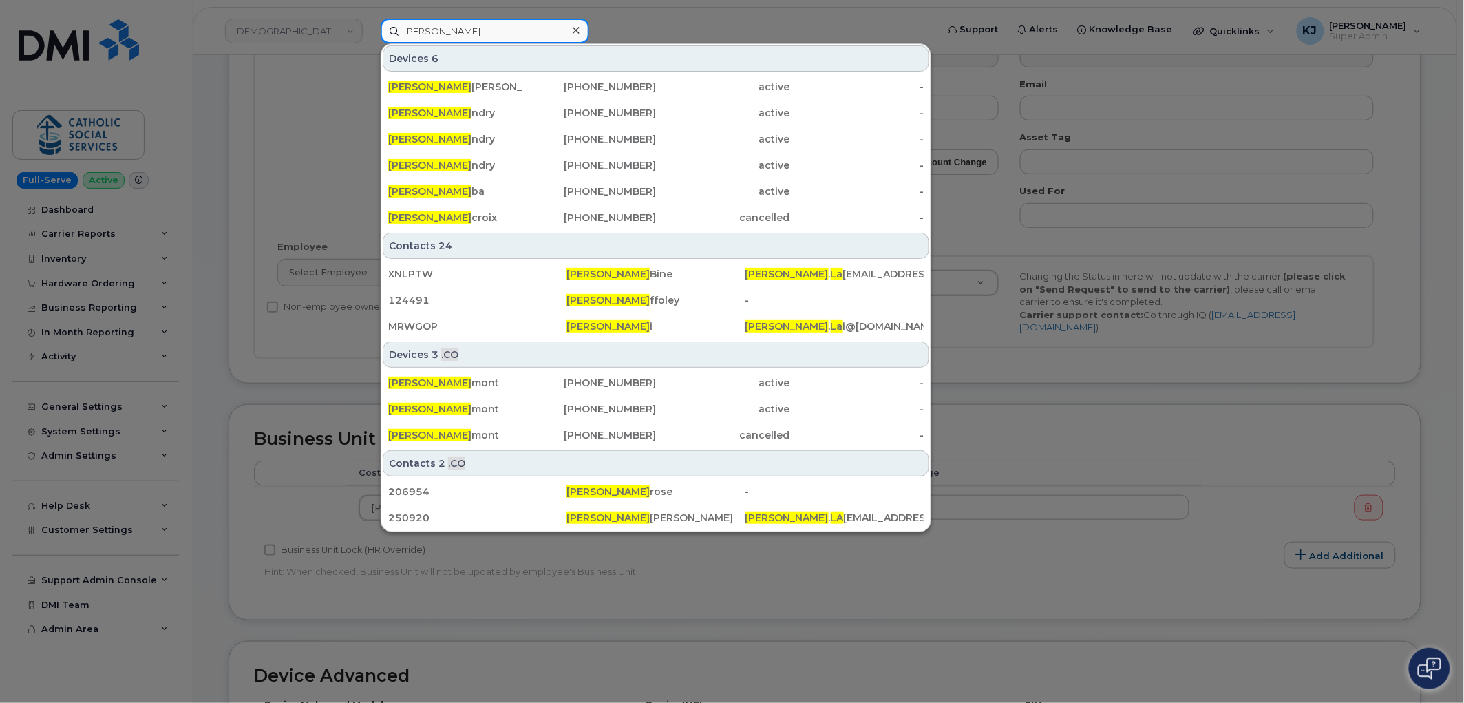
type input "[PERSON_NAME]"
click at [578, 32] on icon at bounding box center [576, 30] width 7 height 7
